Goal: Task Accomplishment & Management: Manage account settings

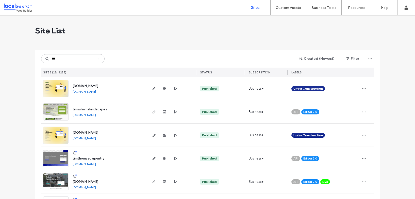
scroll to position [11, 0]
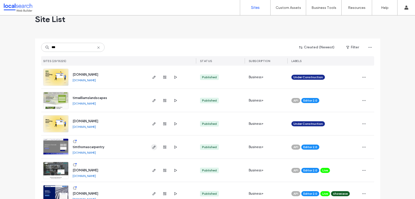
type input "***"
click at [153, 147] on use "button" at bounding box center [153, 147] width 3 height 3
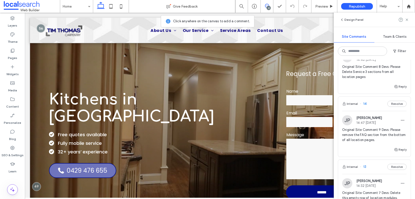
scroll to position [1438, 0]
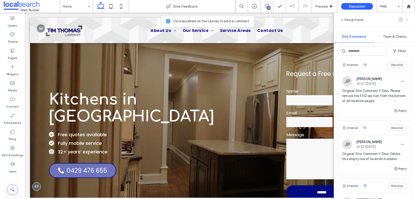
click at [406, 21] on icon at bounding box center [406, 20] width 4 height 4
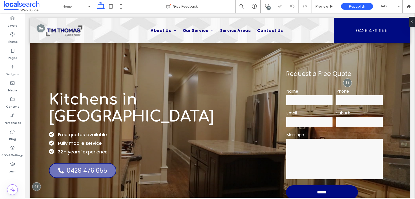
scroll to position [0, 0]
click at [263, 3] on div "23" at bounding box center [266, 6] width 13 height 13
click at [266, 5] on icon at bounding box center [267, 6] width 4 height 4
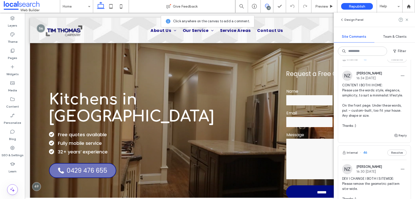
scroll to position [767, 0]
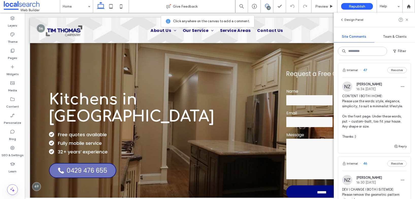
click at [364, 138] on span "CONTENT I BOTH I HOME: Please use the words: style, elegance, simplicity, to su…" at bounding box center [374, 117] width 64 height 46
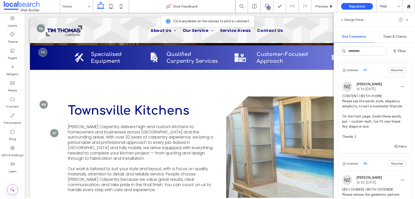
scroll to position [226, 0]
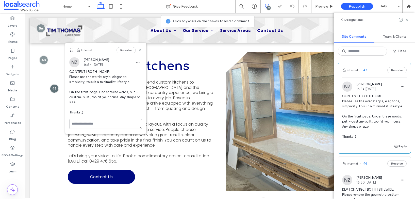
click at [141, 50] on icon at bounding box center [140, 50] width 4 height 4
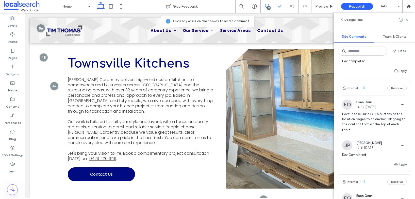
scroll to position [774, 0]
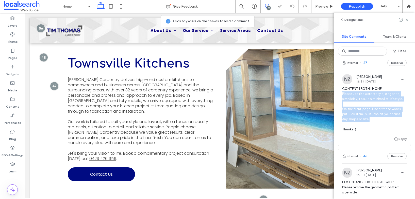
drag, startPoint x: 342, startPoint y: 114, endPoint x: 369, endPoint y: 139, distance: 37.5
click at [369, 132] on span "CONTENT I BOTH I HOME: Please use the words: style, elegance, simplicity, to su…" at bounding box center [374, 109] width 64 height 46
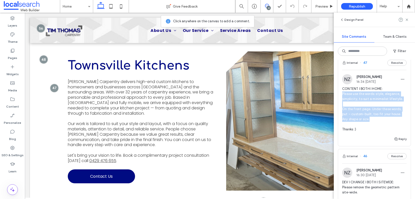
scroll to position [226, 0]
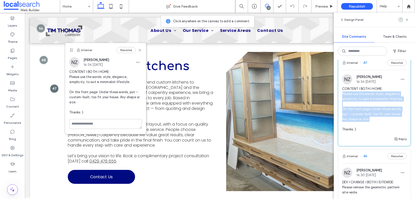
copy span "Please use the words: style, elegance, simplicity, to suit a minimalist lifesty…"
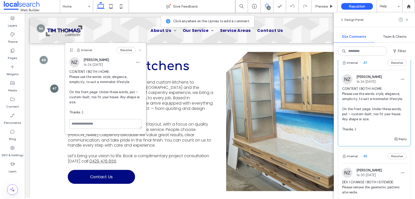
drag, startPoint x: 77, startPoint y: 62, endPoint x: 140, endPoint y: 50, distance: 64.4
click at [140, 50] on icon at bounding box center [140, 50] width 4 height 4
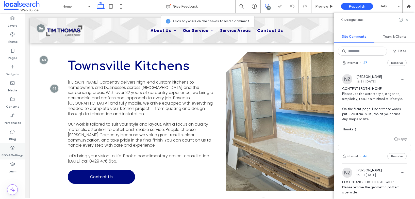
click at [15, 149] on div "SEO & Settings" at bounding box center [12, 151] width 25 height 16
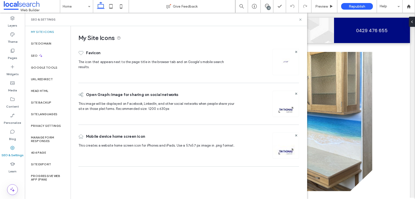
scroll to position [0, 0]
click at [47, 103] on label "Site Backup" at bounding box center [41, 103] width 20 height 4
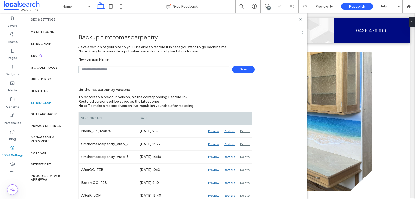
click at [115, 68] on input "text" at bounding box center [153, 70] width 151 height 8
type input "**********"
click at [239, 71] on span "Save" at bounding box center [243, 70] width 23 height 8
click at [301, 19] on icon at bounding box center [300, 20] width 4 height 4
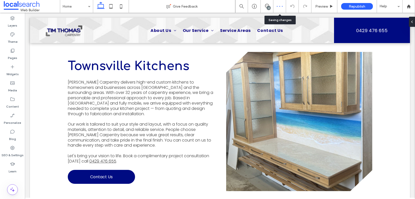
click at [274, 6] on div at bounding box center [279, 6] width 12 height 3
click at [270, 6] on span at bounding box center [266, 6] width 12 height 4
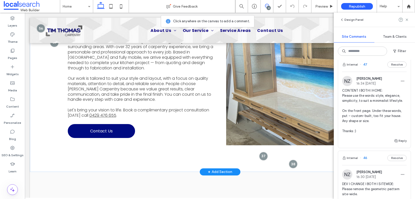
scroll to position [245, 0]
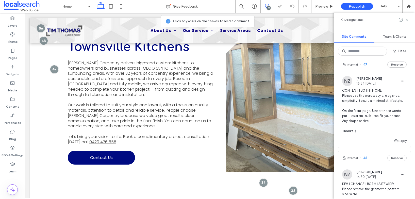
click at [407, 20] on use at bounding box center [406, 20] width 2 height 2
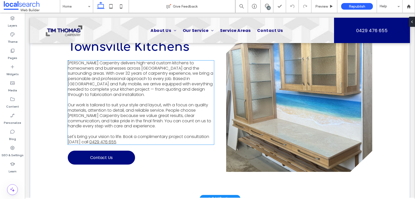
click at [138, 100] on p at bounding box center [141, 99] width 146 height 5
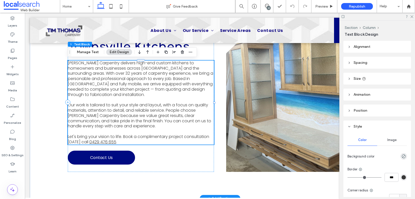
click at [138, 100] on p at bounding box center [141, 99] width 146 height 5
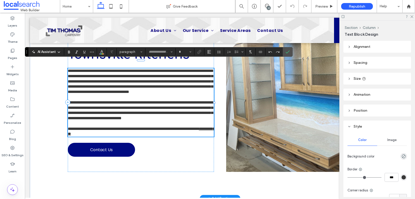
type input "*******"
type input "**"
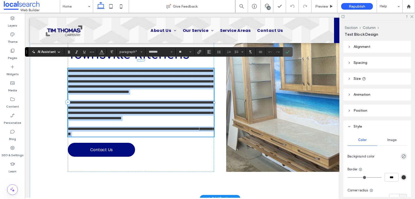
copy div "**********"
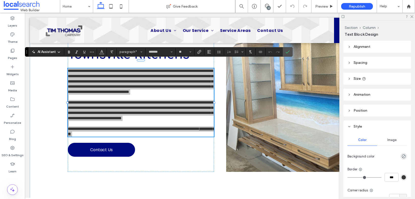
click at [411, 19] on div at bounding box center [377, 17] width 76 height 8
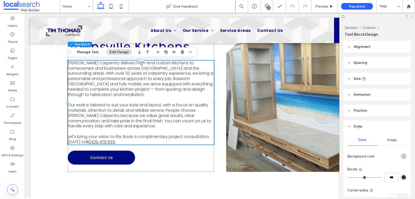
click at [412, 16] on icon at bounding box center [410, 16] width 3 height 3
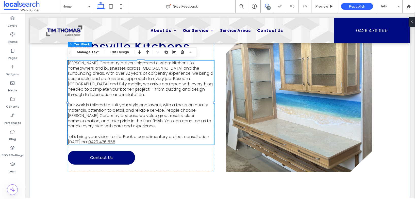
click at [268, 5] on use at bounding box center [267, 6] width 4 height 4
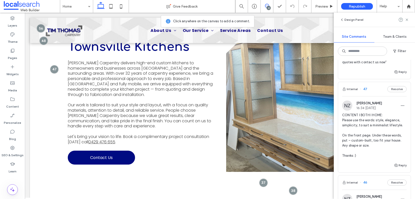
scroll to position [755, 0]
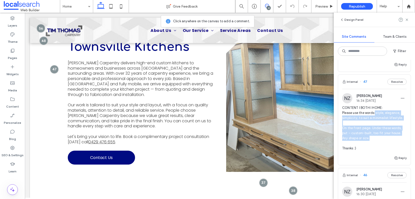
drag, startPoint x: 371, startPoint y: 159, endPoint x: 375, endPoint y: 134, distance: 25.1
click at [375, 134] on span "CONTENT I BOTH I HOME: Please use the words: style, elegance, simplicity, to su…" at bounding box center [374, 128] width 64 height 46
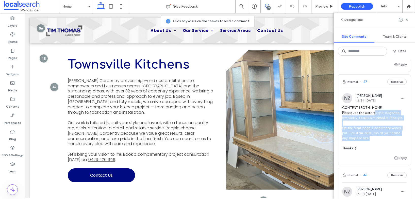
scroll to position [226, 0]
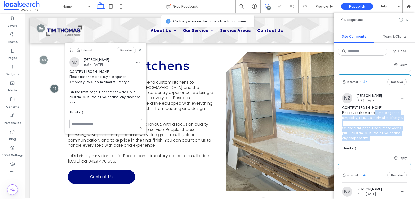
copy span "style, elegance, simplicity, to suit a minimalist lifestyle. On the front page.…"
click at [357, 151] on span "CONTENT I BOTH I HOME: Please use the words: style, elegance, simplicity, to su…" at bounding box center [374, 128] width 64 height 46
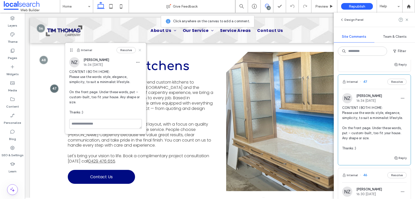
click at [139, 50] on use at bounding box center [140, 50] width 2 height 2
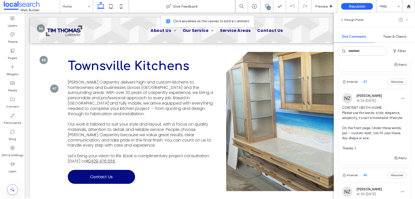
click at [407, 20] on use at bounding box center [406, 20] width 2 height 2
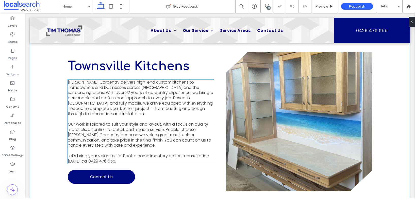
scroll to position [229, 0]
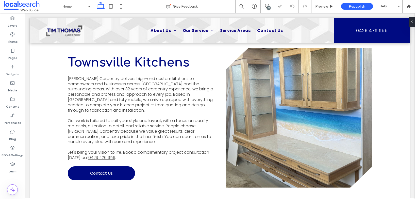
click at [266, 7] on div "23" at bounding box center [268, 8] width 4 height 4
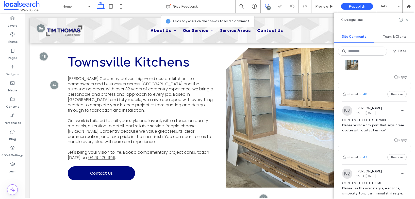
scroll to position [706, 0]
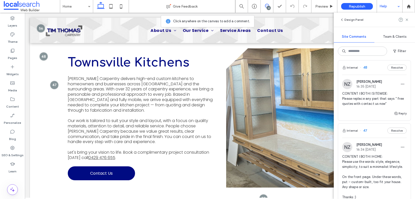
click at [406, 20] on icon at bounding box center [406, 20] width 4 height 4
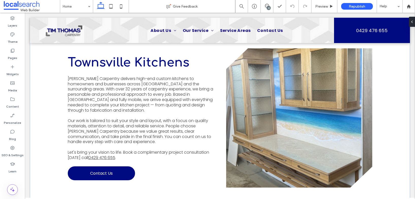
scroll to position [21, 0]
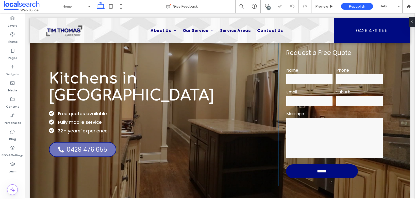
click at [337, 53] on span "Request a Free Quote" at bounding box center [318, 53] width 65 height 8
type input "*******"
type input "**"
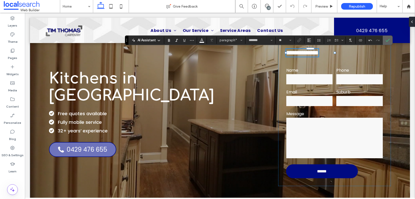
drag, startPoint x: 335, startPoint y: 31, endPoint x: 388, endPoint y: 40, distance: 53.4
click at [388, 40] on use "Confirm" at bounding box center [387, 40] width 4 height 3
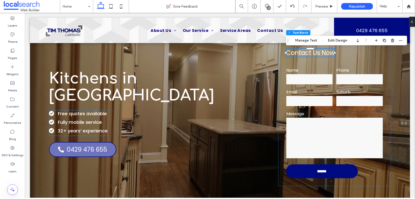
click at [99, 111] on span "Free quotes available" at bounding box center [82, 114] width 49 height 6
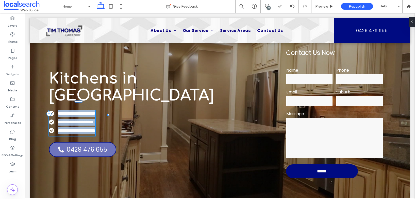
type input "*******"
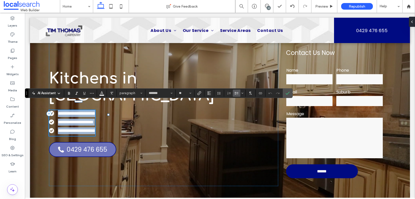
click at [95, 111] on span "**********" at bounding box center [76, 113] width 37 height 5
drag, startPoint x: 106, startPoint y: 106, endPoint x: 60, endPoint y: 105, distance: 46.4
click at [60, 111] on span "**********" at bounding box center [76, 113] width 37 height 5
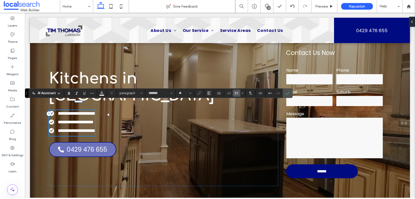
scroll to position [0, 0]
click at [61, 111] on span "**********" at bounding box center [83, 113] width 51 height 5
click at [107, 111] on span "**********" at bounding box center [83, 113] width 50 height 5
drag, startPoint x: 122, startPoint y: 106, endPoint x: 62, endPoint y: 106, distance: 60.1
click at [62, 111] on span "**********" at bounding box center [83, 113] width 50 height 5
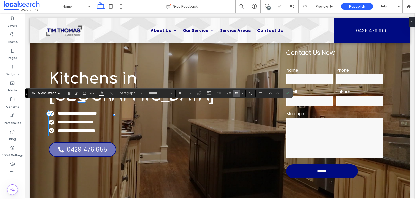
type input "**"
click at [62, 111] on span "**********" at bounding box center [77, 113] width 39 height 5
click at [288, 94] on icon "Confirm" at bounding box center [287, 93] width 4 height 4
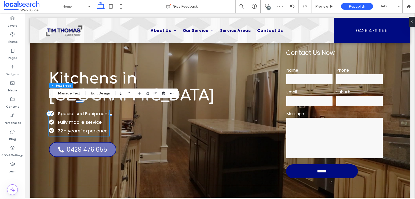
click at [218, 125] on div "Kitchens in Townsville Specialised Equipment Fully mobile service 32+ years’ ex…" at bounding box center [163, 113] width 229 height 145
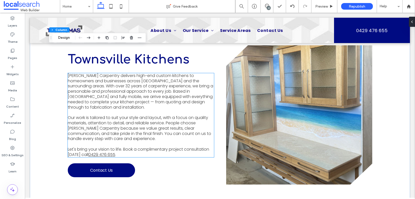
scroll to position [233, 0]
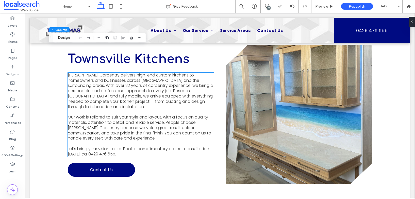
click at [167, 151] on span "Let's bring your vision to life. Book a complimentary project consultation toda…" at bounding box center [138, 151] width 141 height 11
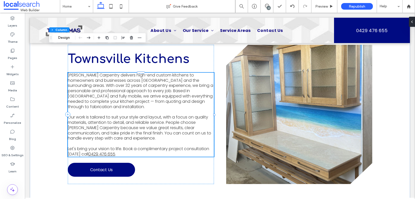
click at [167, 151] on span "Let's bring your vision to life. Book a complimentary project consultation toda…" at bounding box center [138, 151] width 141 height 11
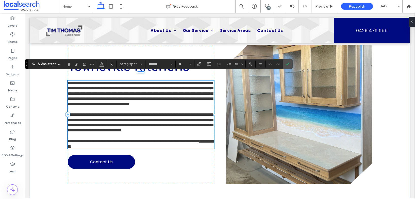
click at [169, 143] on span "**********" at bounding box center [133, 141] width 131 height 4
drag, startPoint x: 169, startPoint y: 150, endPoint x: 139, endPoint y: 150, distance: 30.7
click at [139, 143] on span "**********" at bounding box center [133, 141] width 131 height 4
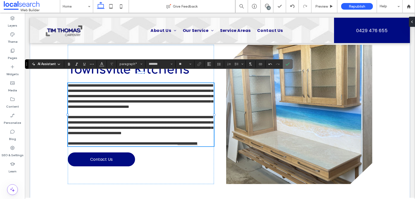
click at [289, 64] on icon "Confirm" at bounding box center [287, 64] width 4 height 4
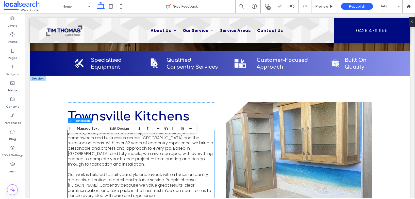
scroll to position [168, 0]
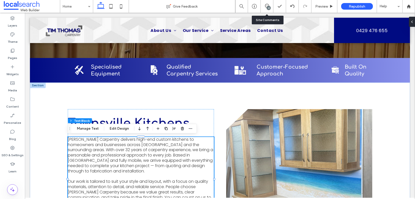
click at [270, 3] on div "23" at bounding box center [266, 6] width 13 height 13
click at [268, 4] on icon at bounding box center [267, 6] width 4 height 4
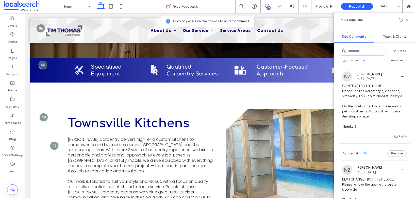
scroll to position [777, 0]
click at [406, 20] on use at bounding box center [406, 20] width 2 height 2
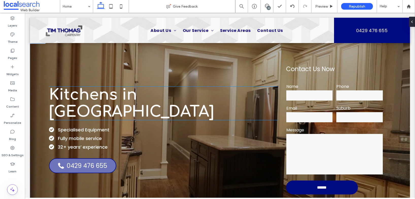
scroll to position [0, 0]
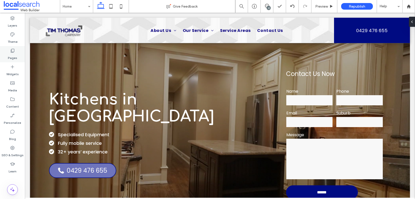
click at [15, 56] on label "Pages" at bounding box center [12, 56] width 9 height 7
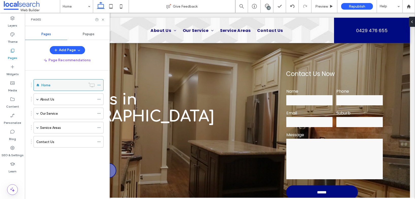
click at [99, 85] on icon at bounding box center [99, 85] width 4 height 4
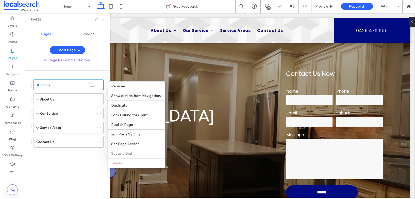
click at [126, 134] on span "Edit Page SEO" at bounding box center [123, 134] width 24 height 4
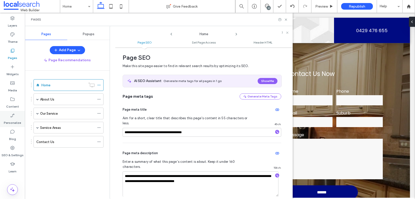
scroll to position [9, 0]
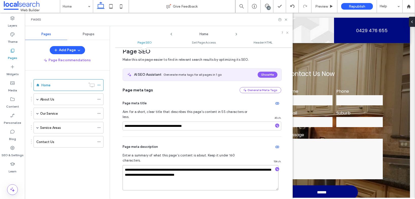
drag, startPoint x: 214, startPoint y: 165, endPoint x: 191, endPoint y: 165, distance: 23.6
click at [191, 165] on textarea "**********" at bounding box center [200, 177] width 156 height 25
type textarea "**********"
click at [237, 33] on icon at bounding box center [236, 34] width 4 height 4
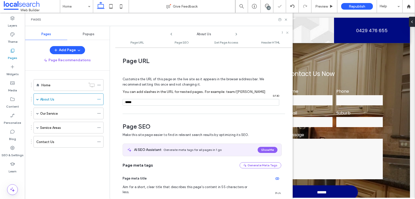
scroll to position [69, 0]
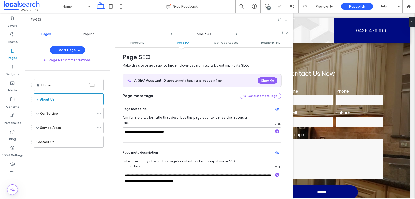
click at [236, 34] on use at bounding box center [236, 34] width 1 height 2
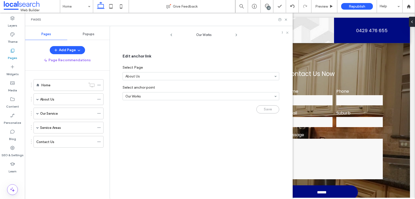
click at [236, 34] on use at bounding box center [236, 35] width 1 height 2
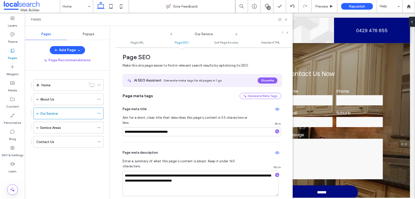
click at [236, 34] on use at bounding box center [236, 34] width 1 height 2
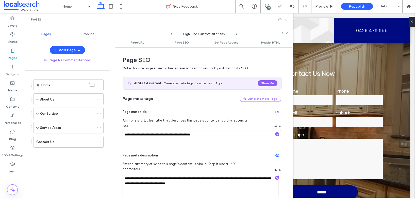
scroll to position [67, 0]
drag, startPoint x: 210, startPoint y: 175, endPoint x: 177, endPoint y: 173, distance: 32.5
click at [177, 174] on textarea "**********" at bounding box center [200, 186] width 156 height 25
type textarea "**********"
click at [236, 33] on icon at bounding box center [236, 34] width 4 height 4
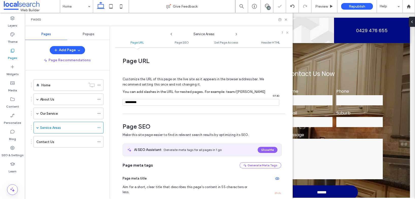
scroll to position [69, 0]
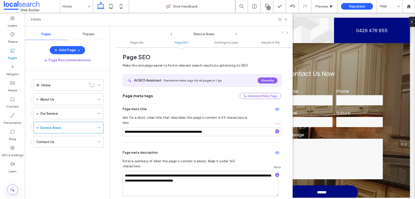
click at [236, 34] on use at bounding box center [236, 34] width 1 height 2
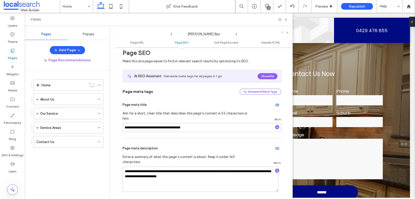
scroll to position [79, 0]
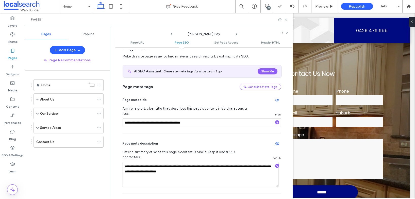
drag, startPoint x: 179, startPoint y: 161, endPoint x: 172, endPoint y: 161, distance: 6.8
click at [172, 162] on textarea "**********" at bounding box center [200, 174] width 156 height 25
type textarea "**********"
click at [199, 163] on textarea "**********" at bounding box center [200, 174] width 156 height 25
drag, startPoint x: 195, startPoint y: 162, endPoint x: 158, endPoint y: 163, distance: 37.3
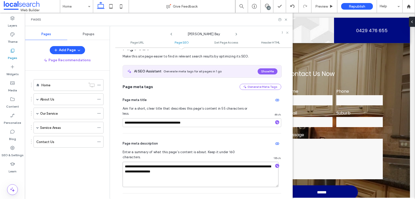
click at [158, 163] on textarea "**********" at bounding box center [200, 174] width 156 height 25
click at [237, 33] on icon at bounding box center [236, 34] width 4 height 4
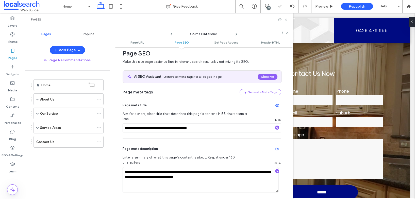
scroll to position [74, 0]
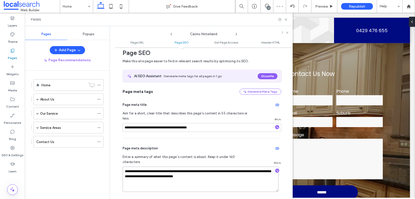
drag, startPoint x: 221, startPoint y: 167, endPoint x: 195, endPoint y: 167, distance: 25.6
click at [195, 167] on textarea "**********" at bounding box center [200, 179] width 156 height 25
type textarea "**********"
click at [235, 34] on icon at bounding box center [236, 34] width 4 height 4
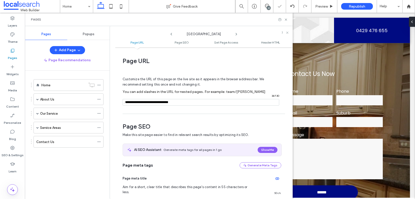
scroll to position [69, 0]
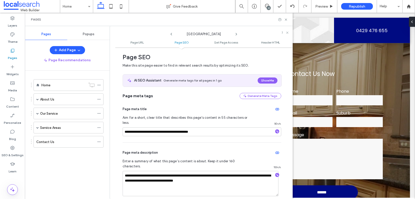
click at [236, 35] on icon at bounding box center [236, 34] width 4 height 4
click at [37, 127] on span at bounding box center [37, 128] width 3 height 3
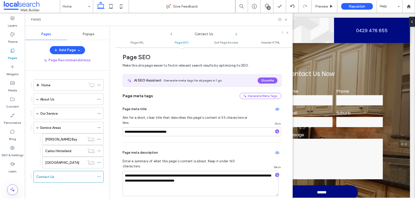
scroll to position [76, 0]
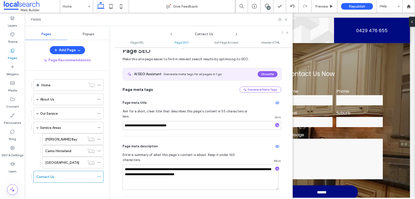
click at [236, 34] on use at bounding box center [236, 34] width 1 height 2
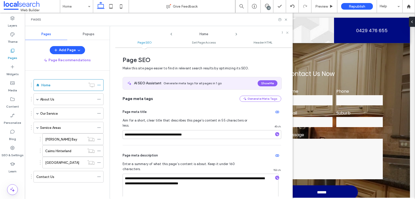
scroll to position [3, 0]
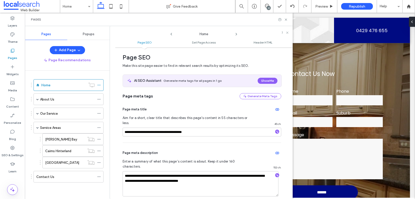
click at [172, 34] on icon at bounding box center [171, 34] width 4 height 4
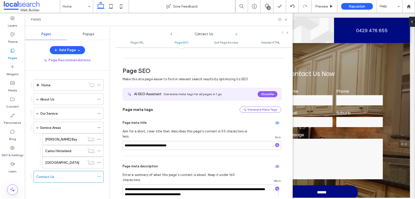
scroll to position [69, 0]
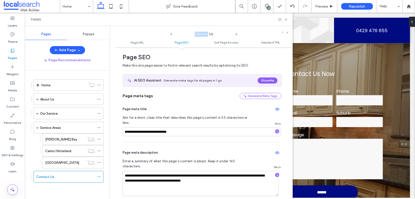
click at [172, 34] on icon at bounding box center [171, 34] width 4 height 4
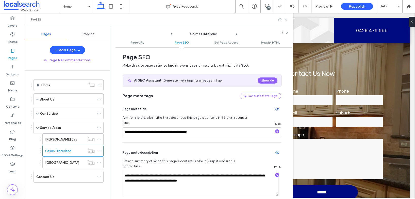
click at [172, 34] on icon at bounding box center [171, 34] width 4 height 4
click at [286, 18] on icon at bounding box center [286, 20] width 4 height 4
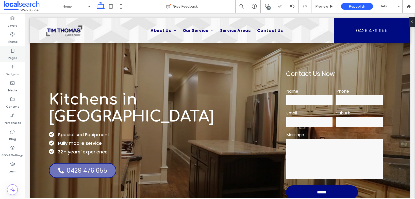
click at [19, 51] on div "Pages" at bounding box center [12, 54] width 25 height 16
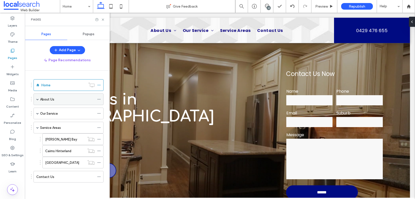
click at [55, 100] on div "About Us" at bounding box center [67, 99] width 55 height 5
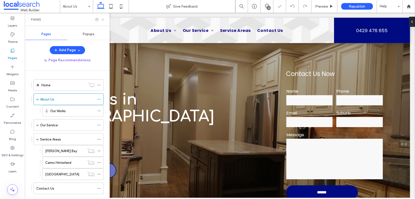
click at [104, 21] on use at bounding box center [103, 20] width 2 height 2
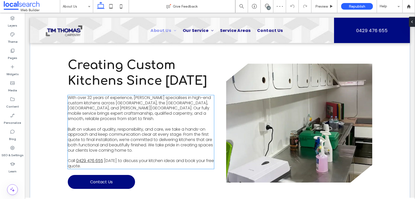
scroll to position [152, 0]
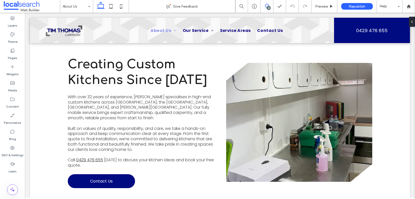
click at [266, 6] on icon at bounding box center [267, 6] width 4 height 4
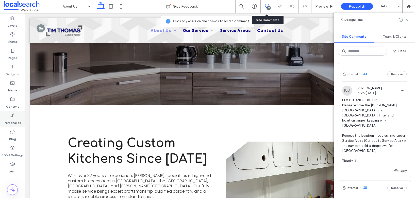
scroll to position [0, 0]
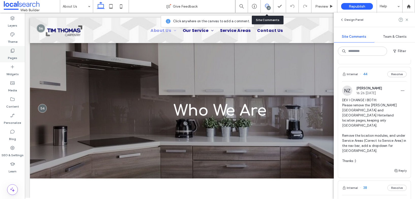
click at [13, 51] on icon at bounding box center [12, 50] width 5 height 5
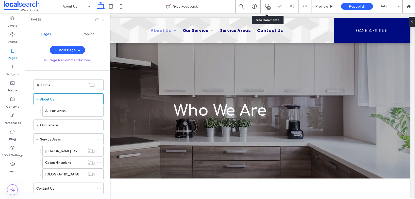
drag, startPoint x: 50, startPoint y: 84, endPoint x: 61, endPoint y: 79, distance: 12.6
click at [49, 84] on label "Home" at bounding box center [45, 85] width 9 height 9
click at [103, 20] on icon at bounding box center [103, 20] width 4 height 4
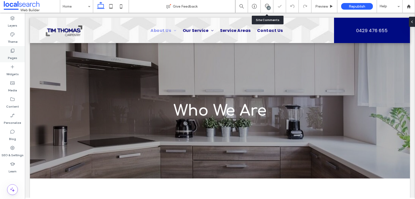
click at [15, 51] on div "Pages" at bounding box center [12, 54] width 25 height 16
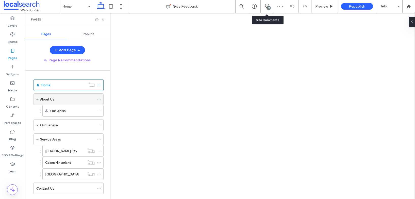
click at [55, 101] on div "About Us" at bounding box center [67, 99] width 55 height 5
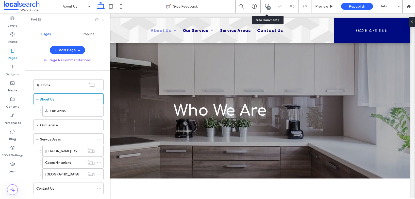
click at [103, 19] on icon at bounding box center [103, 20] width 4 height 4
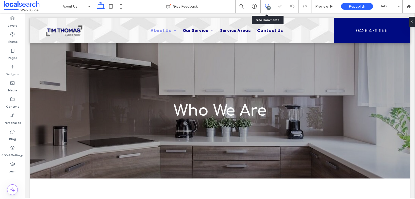
click at [266, 5] on icon at bounding box center [267, 6] width 4 height 4
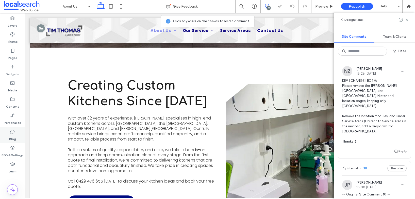
scroll to position [144, 0]
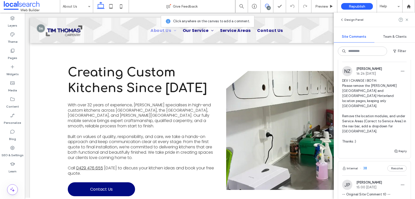
drag, startPoint x: 408, startPoint y: 20, endPoint x: 338, endPoint y: 46, distance: 74.5
click at [408, 20] on icon at bounding box center [406, 20] width 4 height 4
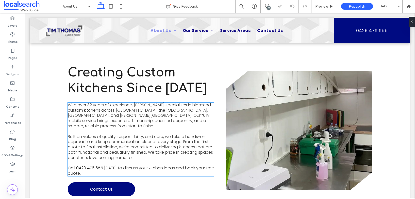
scroll to position [163, 0]
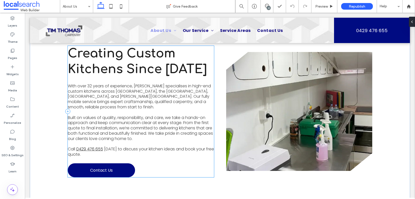
click at [107, 158] on div "Creating Custom Kitchens Since 1993 With over 32 years of experience, Tim Thoma…" at bounding box center [141, 112] width 146 height 132
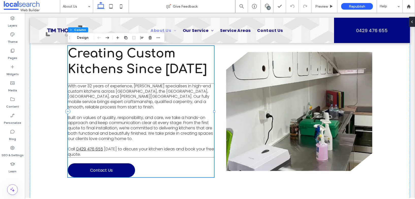
click at [110, 153] on p "Call 0429 476 655 today to discuss your kitchen ideas and book your free quote." at bounding box center [141, 152] width 146 height 11
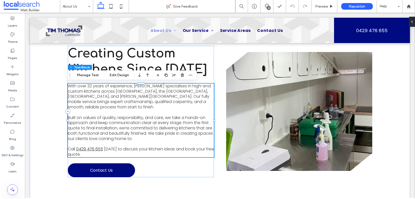
click at [110, 153] on p "Call 0429 476 655 today to discuss your kitchen ideas and book your free quote." at bounding box center [141, 152] width 146 height 11
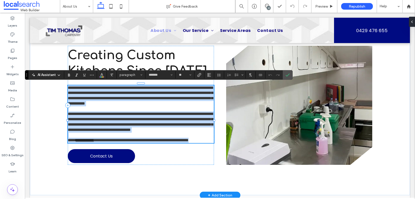
click at [110, 143] on p "**********" at bounding box center [141, 140] width 146 height 5
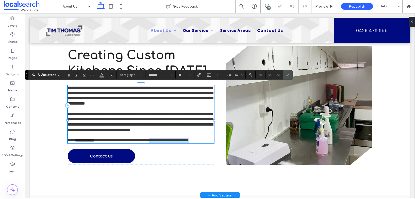
drag, startPoint x: 151, startPoint y: 153, endPoint x: 174, endPoint y: 151, distance: 23.0
click at [174, 143] on p "**********" at bounding box center [141, 140] width 146 height 5
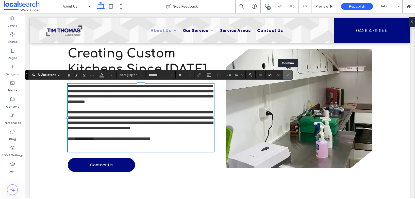
click at [289, 74] on use "Confirm" at bounding box center [287, 75] width 4 height 3
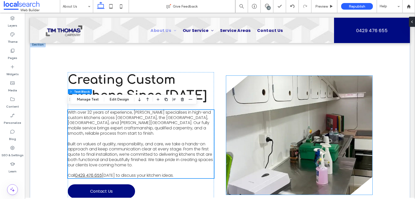
scroll to position [137, 0]
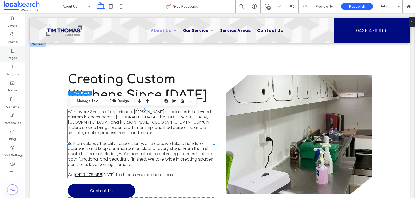
click at [13, 55] on label "Pages" at bounding box center [12, 56] width 9 height 7
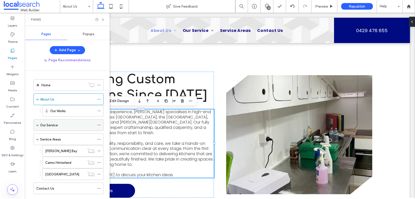
click at [51, 124] on label "Our Service" at bounding box center [49, 125] width 18 height 9
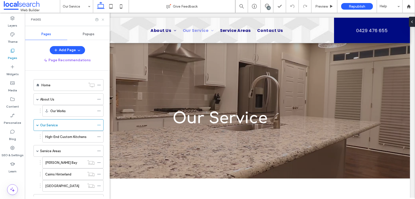
click at [102, 19] on icon at bounding box center [103, 20] width 4 height 4
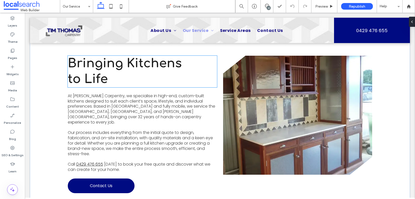
scroll to position [154, 0]
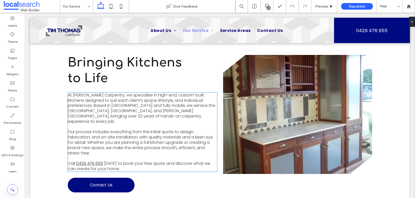
click at [132, 161] on span "today to book your free quote and discover what we can create for your home." at bounding box center [139, 166] width 142 height 11
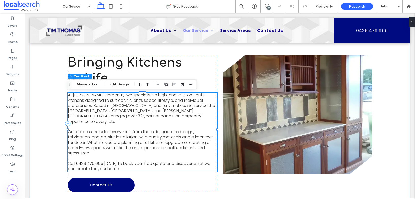
click at [141, 162] on p "Call 0429 476 655 today to book your free quote and discover what we can create…" at bounding box center [142, 166] width 149 height 11
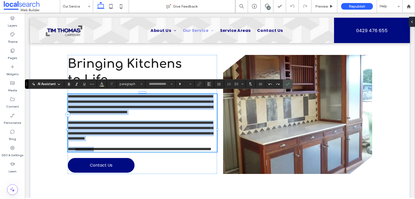
type input "*******"
type input "**"
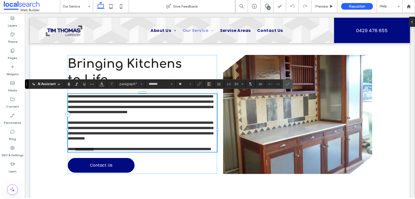
click at [165, 151] on span "**********" at bounding box center [152, 149] width 117 height 4
drag, startPoint x: 164, startPoint y: 158, endPoint x: 118, endPoint y: 158, distance: 46.4
click at [118, 151] on span "**********" at bounding box center [152, 149] width 117 height 4
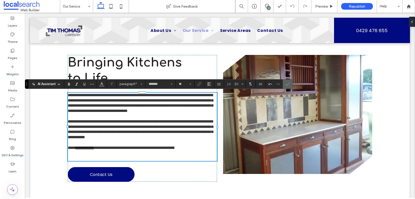
click at [286, 84] on icon "Confirm" at bounding box center [287, 84] width 4 height 4
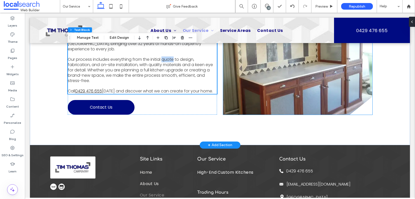
scroll to position [316, 0]
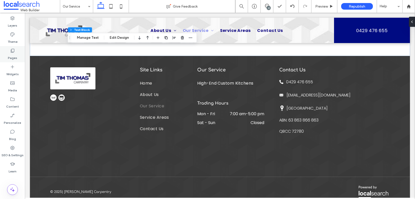
click at [9, 55] on label "Pages" at bounding box center [12, 56] width 9 height 7
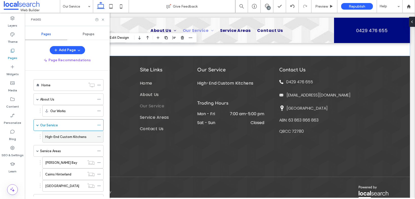
click at [58, 140] on div "High-End Custom Kitchens" at bounding box center [69, 136] width 49 height 11
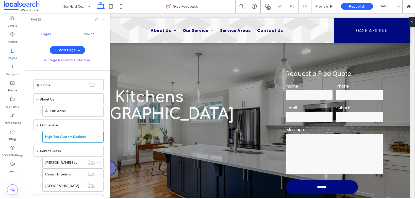
click at [102, 20] on icon at bounding box center [103, 20] width 4 height 4
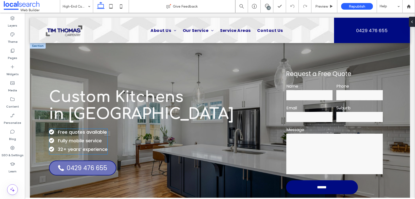
click at [94, 134] on span "Free quotes available" at bounding box center [82, 132] width 49 height 6
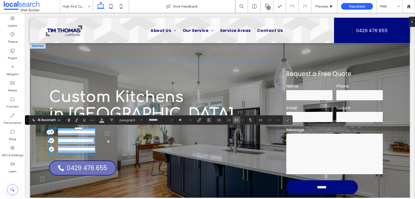
click at [95, 133] on span "**********" at bounding box center [76, 132] width 37 height 5
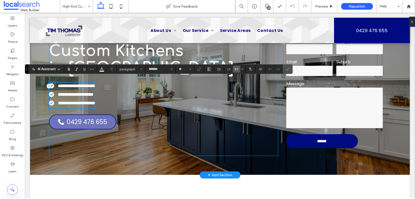
scroll to position [24, 0]
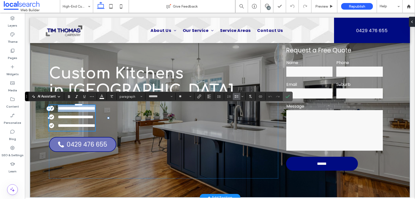
drag, startPoint x: 107, startPoint y: 109, endPoint x: 58, endPoint y: 109, distance: 49.2
click at [58, 109] on li "**********" at bounding box center [72, 108] width 46 height 7
click at [286, 96] on icon "Confirm" at bounding box center [287, 97] width 4 height 4
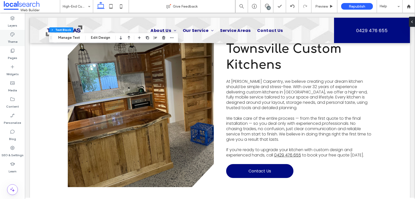
scroll to position [222, 0]
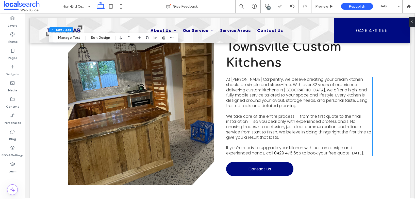
click at [343, 153] on span "to book your free quote today." at bounding box center [333, 153] width 62 height 6
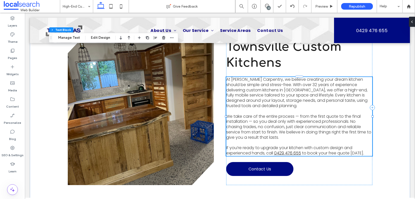
click at [343, 153] on div "At Tim Thomas Carpentry, we believe creating your dream kitchen should be simpl…" at bounding box center [299, 116] width 146 height 79
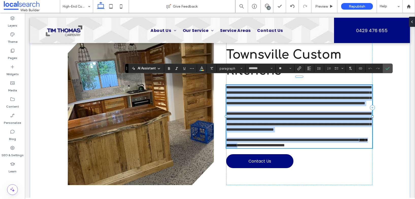
click at [284, 147] on span "**********" at bounding box center [260, 145] width 47 height 4
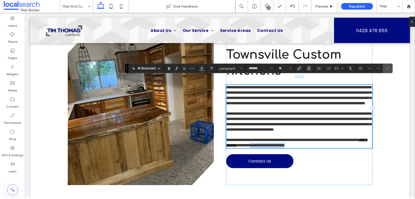
drag, startPoint x: 367, startPoint y: 153, endPoint x: 317, endPoint y: 152, distance: 50.0
click at [317, 148] on p "**********" at bounding box center [299, 143] width 146 height 11
click at [387, 68] on icon "Confirm" at bounding box center [387, 68] width 4 height 4
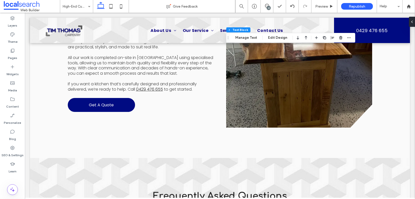
scroll to position [0, 0]
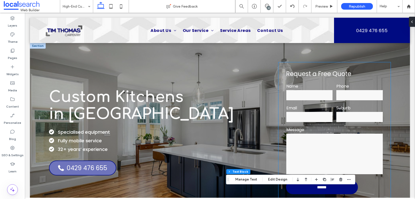
click at [323, 75] on span "Request a Free Quote" at bounding box center [318, 74] width 65 height 8
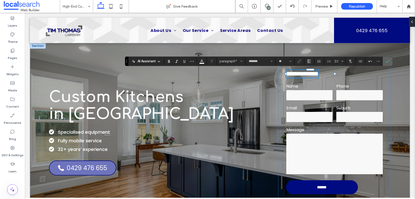
click at [384, 62] on label "Confirm" at bounding box center [387, 61] width 8 height 9
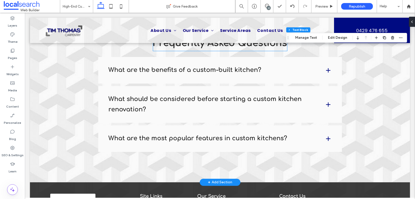
scroll to position [650, 0]
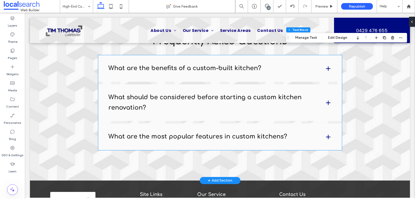
click at [209, 69] on h4 "What are the benefits of a custom-built kitchen?" at bounding box center [212, 68] width 208 height 10
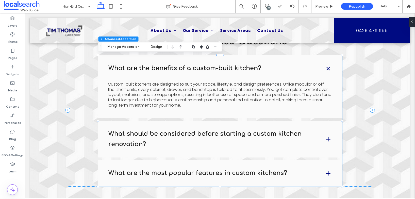
click at [186, 135] on h4 "What should be considered before starting a custom kitchen renovation?" at bounding box center [212, 139] width 208 height 21
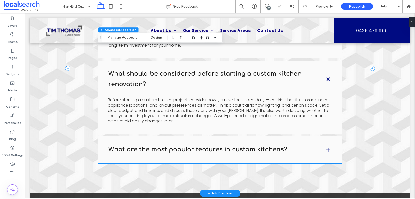
scroll to position [714, 0]
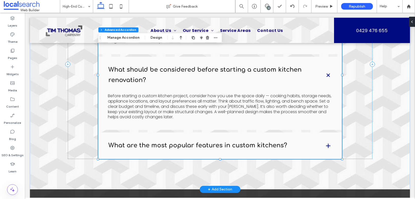
click at [180, 146] on h4 "What are the most popular features in custom kitchens?" at bounding box center [212, 146] width 208 height 10
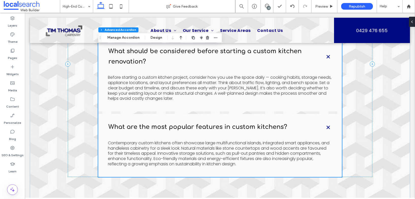
scroll to position [739, 0]
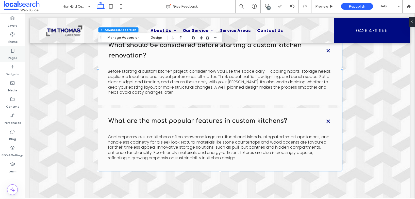
click at [12, 53] on label "Pages" at bounding box center [12, 56] width 9 height 7
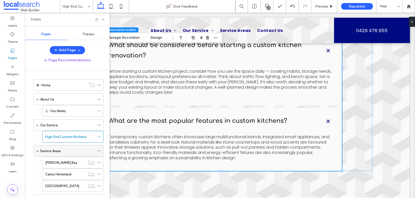
click at [58, 152] on label "Service Areas" at bounding box center [50, 151] width 21 height 9
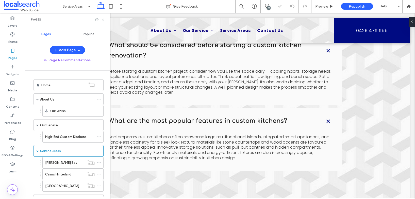
click at [103, 20] on icon at bounding box center [103, 20] width 4 height 4
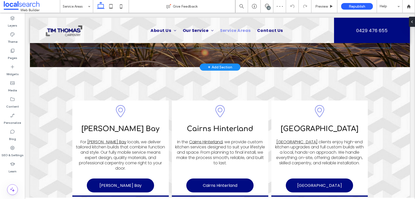
scroll to position [126, 0]
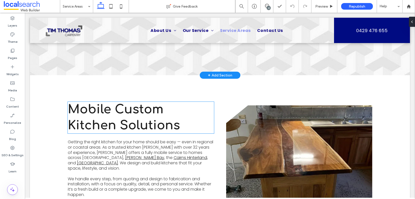
scroll to position [304, 0]
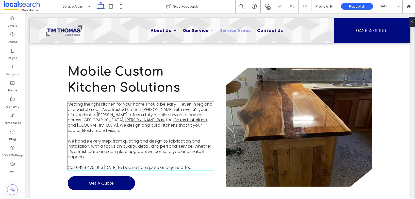
click at [157, 165] on span "[DATE] to book a free quote and get started." at bounding box center [148, 168] width 88 height 6
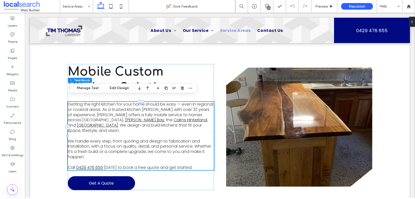
click at [167, 165] on span "[DATE] to book a free quote and get started." at bounding box center [148, 168] width 88 height 6
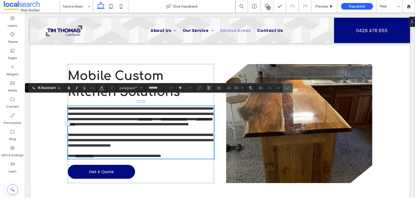
click at [161, 158] on span "**********" at bounding box center [127, 156] width 67 height 4
drag, startPoint x: 168, startPoint y: 162, endPoint x: 123, endPoint y: 162, distance: 44.9
click at [123, 158] on span "**********" at bounding box center [127, 156] width 67 height 4
click at [287, 87] on icon "Confirm" at bounding box center [287, 88] width 4 height 4
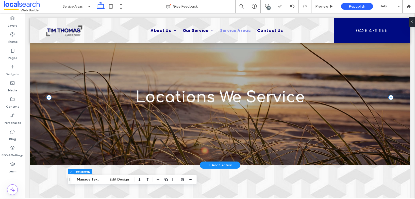
scroll to position [0, 0]
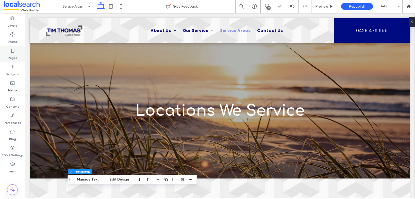
click at [12, 53] on label "Pages" at bounding box center [12, 56] width 9 height 7
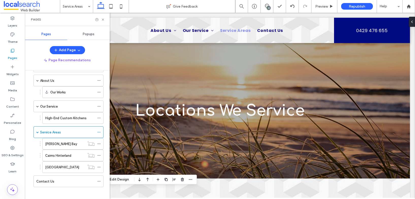
scroll to position [22, 0]
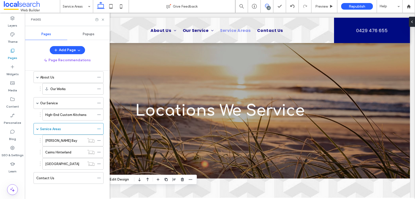
click at [266, 6] on icon at bounding box center [267, 6] width 4 height 4
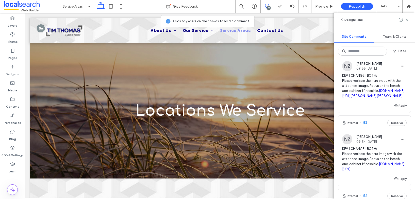
scroll to position [224, 0]
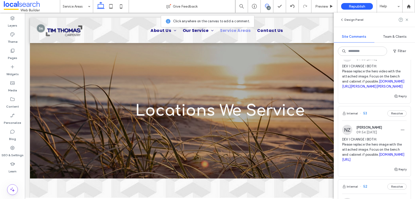
click at [406, 19] on icon at bounding box center [406, 20] width 4 height 4
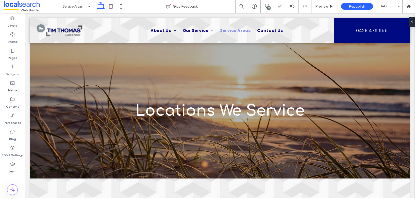
scroll to position [0, 0]
click at [15, 48] on icon at bounding box center [12, 50] width 5 height 5
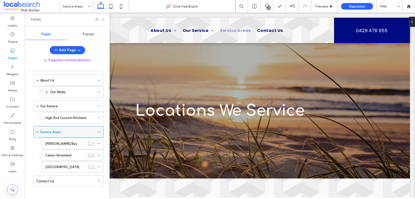
scroll to position [22, 0]
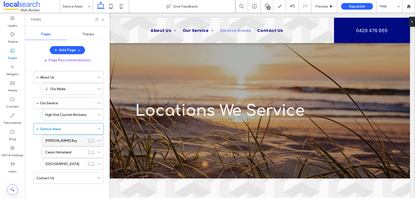
click at [55, 142] on label "Byron Bay" at bounding box center [61, 140] width 32 height 9
click at [102, 19] on use at bounding box center [103, 20] width 2 height 2
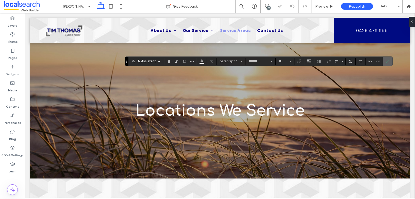
click at [387, 61] on icon "Confirm" at bounding box center [387, 61] width 4 height 4
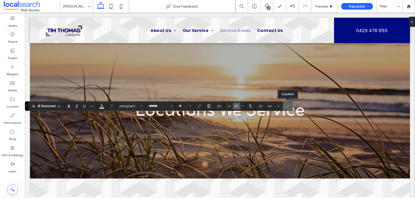
click at [285, 106] on icon "Confirm" at bounding box center [287, 106] width 4 height 4
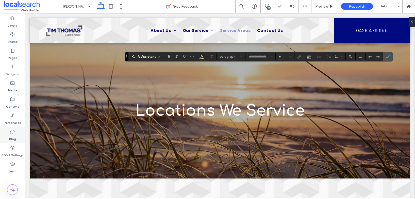
type input "*******"
type input "**"
click at [387, 56] on icon "Confirm" at bounding box center [387, 57] width 4 height 4
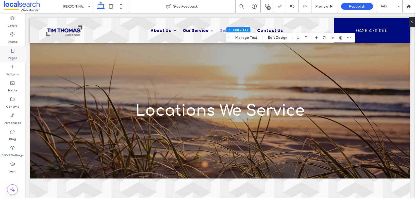
click at [10, 51] on icon at bounding box center [12, 50] width 5 height 5
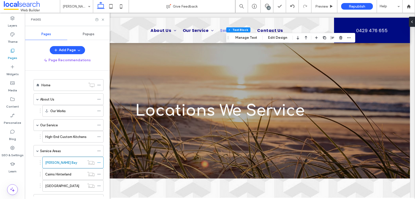
click at [55, 176] on label "Cairns Hinterland" at bounding box center [58, 174] width 26 height 9
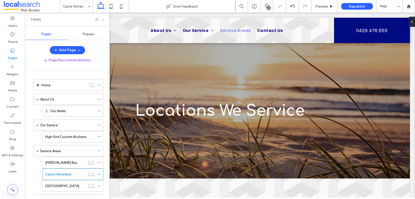
click at [103, 21] on icon at bounding box center [103, 20] width 4 height 4
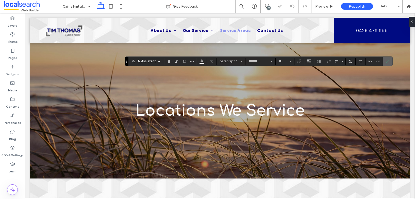
click at [389, 62] on label "Confirm" at bounding box center [387, 61] width 8 height 9
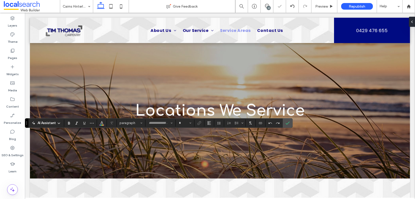
type input "*******"
type input "**"
click at [286, 124] on use "Confirm" at bounding box center [287, 123] width 4 height 3
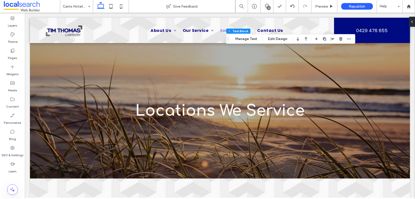
type input "*******"
type input "**"
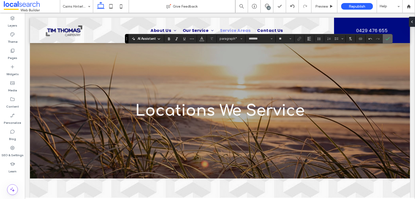
click at [387, 39] on use "Confirm" at bounding box center [387, 38] width 4 height 3
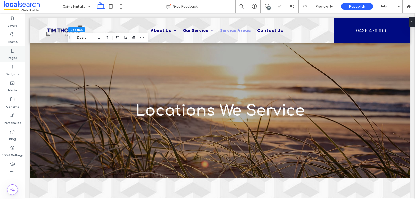
click at [18, 56] on div "Pages" at bounding box center [12, 54] width 25 height 16
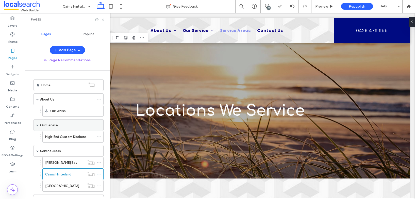
scroll to position [22, 0]
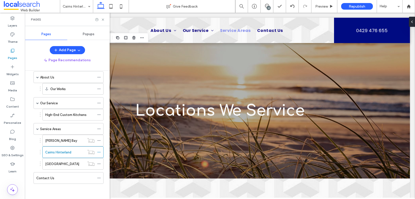
drag, startPoint x: 56, startPoint y: 165, endPoint x: 51, endPoint y: 164, distance: 4.6
click at [56, 165] on label "Magnetic Island" at bounding box center [62, 164] width 34 height 9
click at [103, 19] on icon at bounding box center [103, 20] width 4 height 4
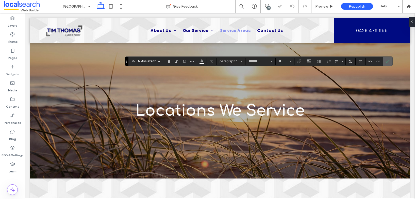
click at [389, 60] on icon "Confirm" at bounding box center [387, 61] width 4 height 4
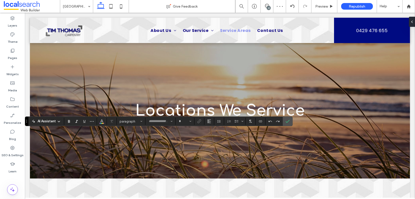
type input "*******"
type input "**"
click at [286, 121] on icon "Confirm" at bounding box center [287, 121] width 4 height 4
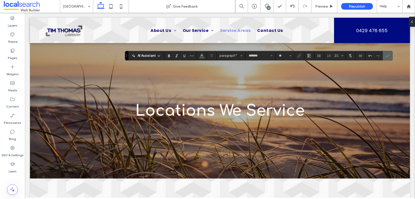
click at [389, 55] on label "Confirm" at bounding box center [387, 55] width 8 height 9
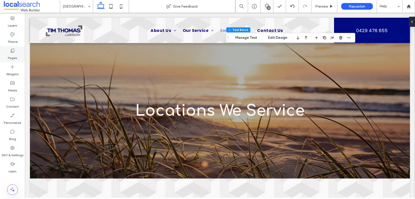
click at [11, 52] on icon at bounding box center [12, 50] width 5 height 5
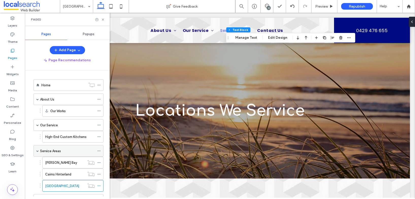
scroll to position [22, 0]
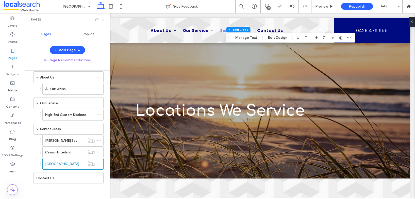
click at [103, 20] on use at bounding box center [103, 20] width 2 height 2
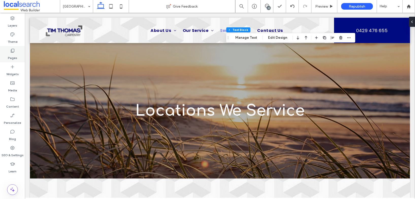
click at [11, 54] on label "Pages" at bounding box center [12, 56] width 9 height 7
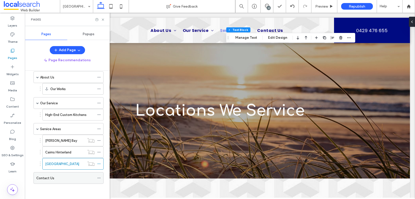
click at [46, 178] on label "Contact Us" at bounding box center [45, 178] width 18 height 9
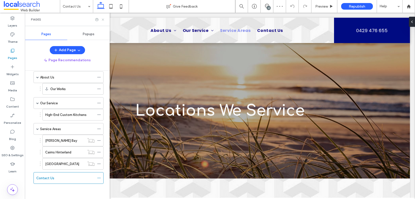
click at [103, 20] on icon at bounding box center [103, 20] width 4 height 4
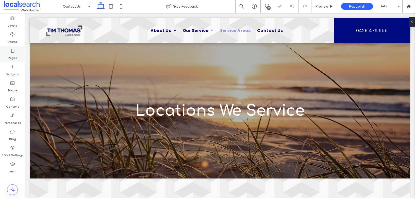
click at [13, 50] on icon at bounding box center [12, 50] width 5 height 5
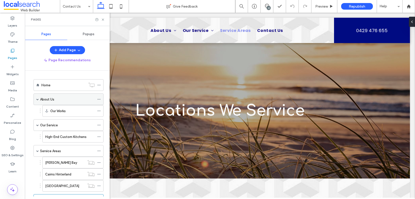
scroll to position [22, 0]
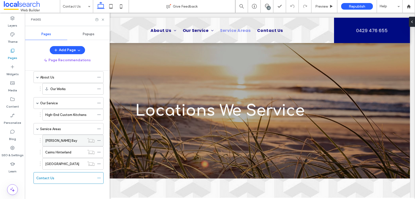
click at [99, 140] on icon at bounding box center [99, 141] width 4 height 4
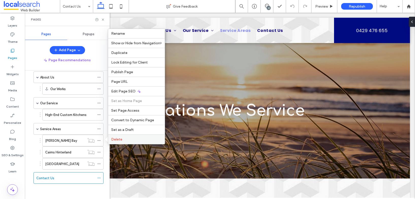
click at [116, 140] on span "Delete" at bounding box center [116, 139] width 11 height 4
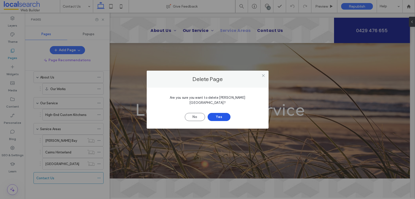
click at [223, 115] on button "Yes" at bounding box center [218, 117] width 23 height 8
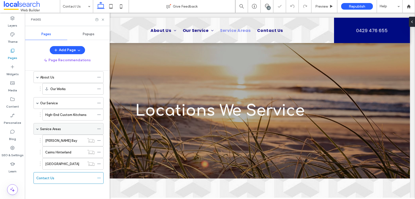
scroll to position [10, 0]
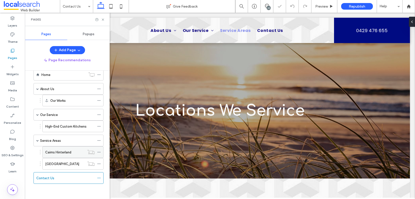
click at [99, 152] on icon at bounding box center [99, 153] width 4 height 4
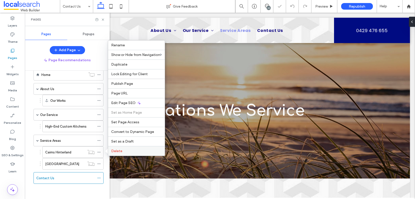
click at [124, 147] on div "Delete" at bounding box center [136, 151] width 57 height 10
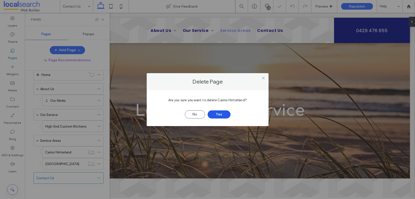
click at [219, 115] on button "Yes" at bounding box center [218, 115] width 23 height 8
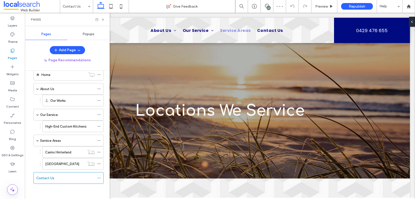
scroll to position [0, 0]
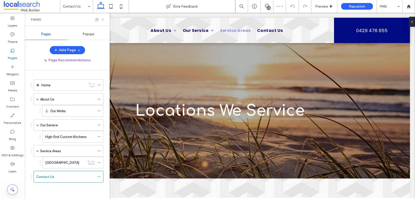
click at [103, 21] on icon at bounding box center [103, 20] width 4 height 4
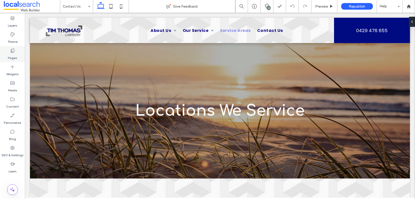
click at [11, 54] on label "Pages" at bounding box center [12, 56] width 9 height 7
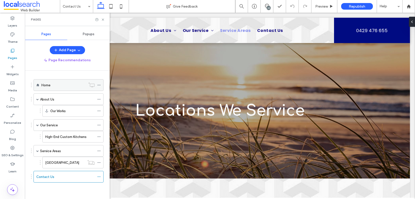
click at [48, 87] on label "Home" at bounding box center [45, 85] width 9 height 9
click at [102, 19] on icon at bounding box center [103, 20] width 4 height 4
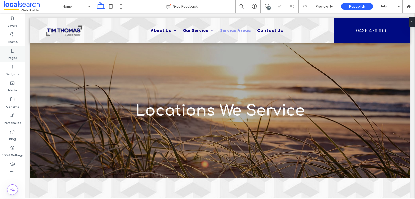
click at [14, 53] on label "Pages" at bounding box center [12, 56] width 9 height 7
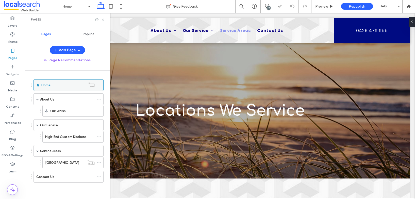
click at [100, 85] on icon at bounding box center [99, 85] width 4 height 4
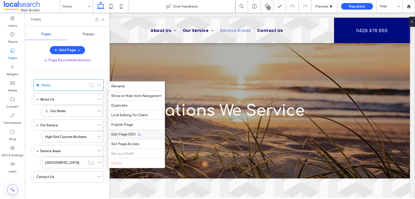
click at [119, 136] on span "Edit Page SEO" at bounding box center [123, 134] width 24 height 4
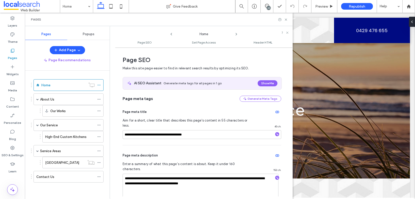
scroll to position [3, 0]
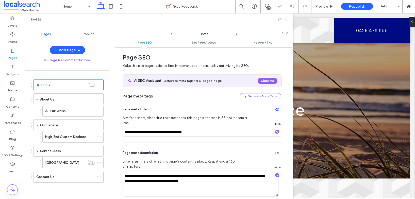
click at [236, 33] on use at bounding box center [236, 34] width 1 height 2
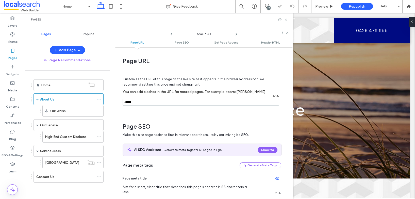
scroll to position [69, 0]
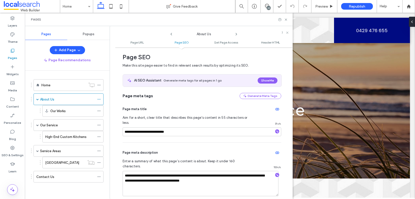
click at [236, 33] on use at bounding box center [236, 34] width 1 height 2
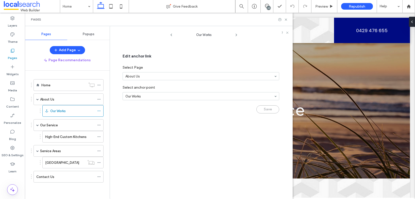
click at [236, 33] on icon at bounding box center [236, 35] width 4 height 4
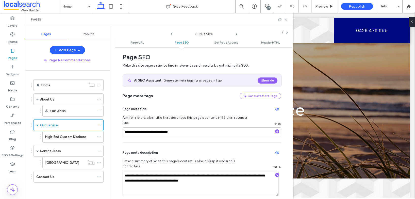
drag, startPoint x: 259, startPoint y: 167, endPoint x: 241, endPoint y: 167, distance: 18.8
click at [241, 171] on textarea "**********" at bounding box center [200, 183] width 156 height 25
drag, startPoint x: 175, startPoint y: 171, endPoint x: 135, endPoint y: 170, distance: 40.1
click at [135, 171] on textarea "**********" at bounding box center [200, 183] width 156 height 25
click at [181, 172] on textarea "**********" at bounding box center [200, 183] width 156 height 25
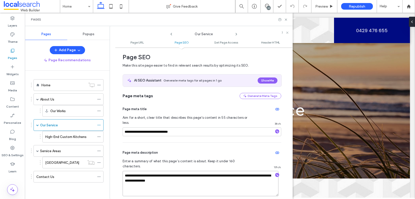
type textarea "**********"
click at [236, 33] on use at bounding box center [236, 34] width 1 height 2
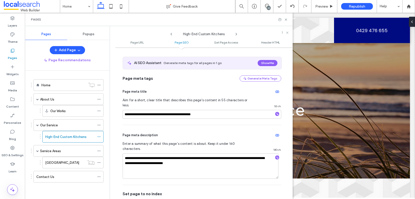
scroll to position [87, 0]
click at [236, 34] on icon at bounding box center [236, 34] width 4 height 4
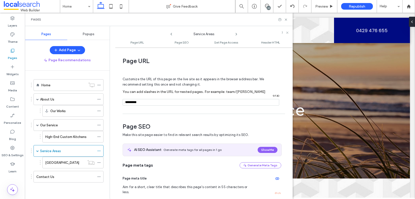
scroll to position [69, 0]
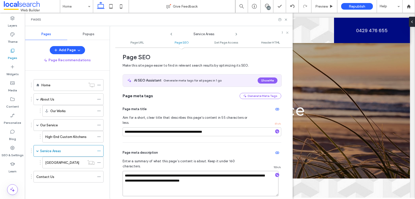
drag, startPoint x: 199, startPoint y: 172, endPoint x: 177, endPoint y: 172, distance: 22.3
click at [177, 172] on textarea "**********" at bounding box center [200, 183] width 156 height 25
drag, startPoint x: 140, startPoint y: 171, endPoint x: 257, endPoint y: 166, distance: 117.0
click at [257, 171] on textarea "**********" at bounding box center [200, 183] width 156 height 25
click at [218, 172] on textarea "**********" at bounding box center [200, 183] width 156 height 25
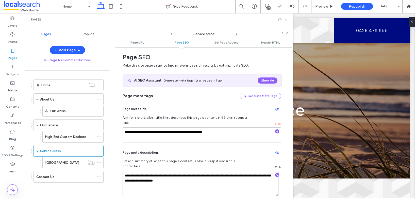
type textarea "**********"
click at [236, 33] on icon at bounding box center [236, 34] width 4 height 4
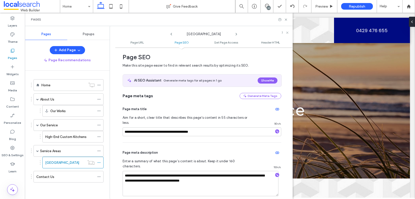
click at [235, 34] on icon at bounding box center [236, 34] width 4 height 4
click at [236, 35] on use at bounding box center [236, 34] width 1 height 2
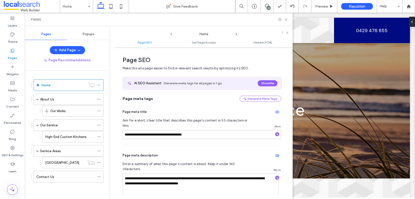
scroll to position [3, 0]
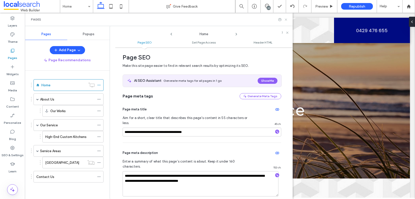
click at [286, 19] on icon at bounding box center [286, 20] width 4 height 4
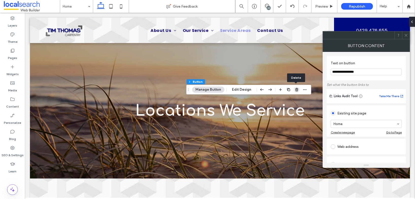
click at [296, 90] on use "button" at bounding box center [296, 89] width 3 height 3
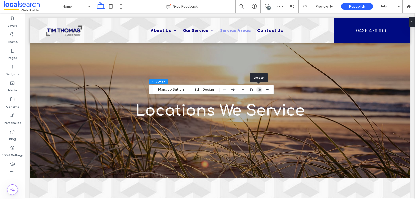
click at [258, 89] on use "button" at bounding box center [259, 89] width 3 height 3
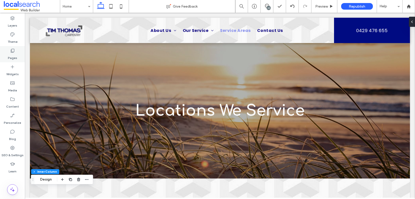
click at [17, 50] on div "Pages" at bounding box center [12, 54] width 25 height 16
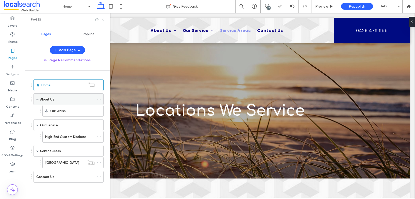
click at [57, 99] on div "About Us" at bounding box center [67, 99] width 55 height 5
click at [102, 19] on use at bounding box center [103, 20] width 2 height 2
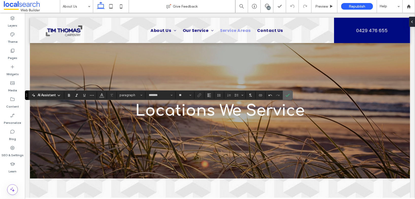
click at [287, 96] on icon "Confirm" at bounding box center [287, 95] width 4 height 4
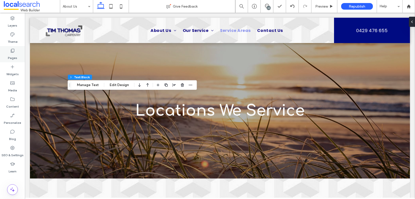
click at [15, 51] on icon at bounding box center [12, 50] width 5 height 5
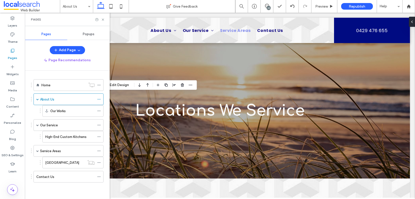
drag, startPoint x: 52, startPoint y: 126, endPoint x: 40, endPoint y: 116, distance: 16.6
click at [52, 126] on label "Our Service" at bounding box center [49, 125] width 18 height 9
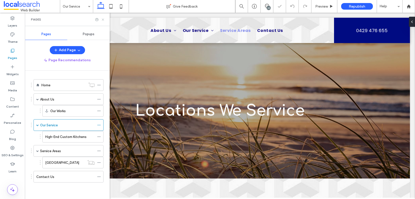
click at [103, 19] on icon at bounding box center [103, 20] width 4 height 4
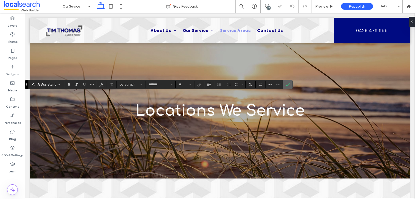
click at [288, 83] on icon "Confirm" at bounding box center [287, 85] width 4 height 4
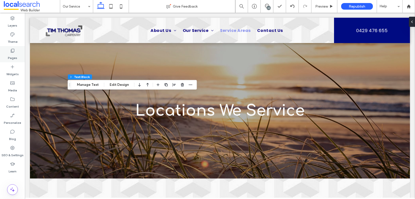
click at [10, 52] on icon at bounding box center [12, 50] width 5 height 5
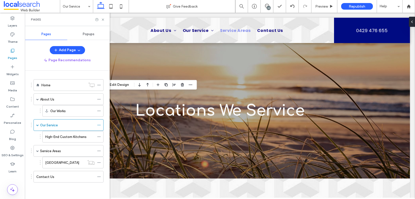
drag, startPoint x: 55, startPoint y: 138, endPoint x: 41, endPoint y: 137, distance: 14.2
click at [55, 138] on label "High-End Custom Kitchens" at bounding box center [65, 137] width 41 height 9
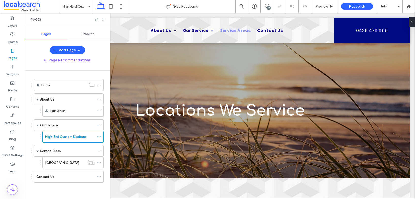
click at [65, 123] on div "Our Service" at bounding box center [67, 125] width 55 height 5
click at [102, 19] on icon at bounding box center [103, 20] width 4 height 4
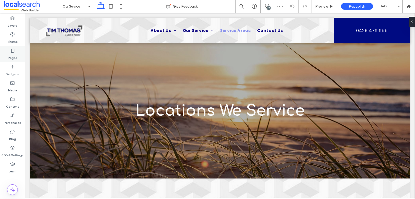
click at [10, 56] on label "Pages" at bounding box center [12, 56] width 9 height 7
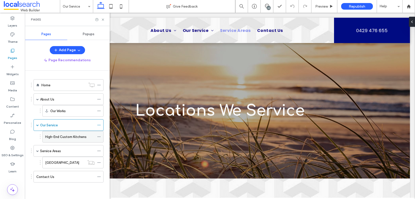
click at [52, 135] on label "High-End Custom Kitchens" at bounding box center [65, 137] width 41 height 9
click at [103, 20] on icon at bounding box center [103, 20] width 4 height 4
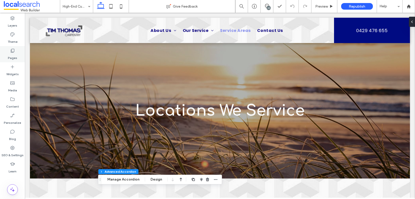
click at [13, 56] on label "Pages" at bounding box center [12, 56] width 9 height 7
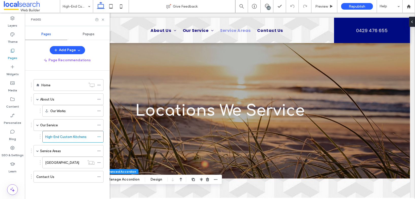
click at [52, 152] on label "Service Areas" at bounding box center [50, 151] width 21 height 9
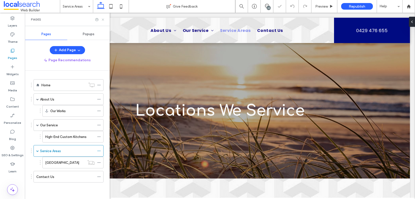
click at [102, 18] on icon at bounding box center [103, 20] width 4 height 4
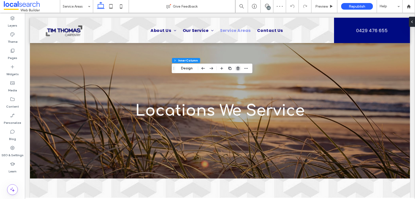
click at [239, 69] on icon "button" at bounding box center [238, 68] width 4 height 4
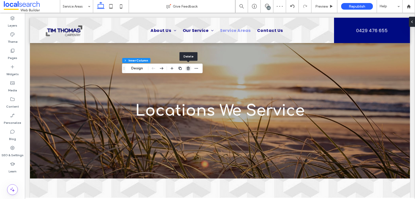
click at [188, 69] on use "button" at bounding box center [187, 68] width 3 height 3
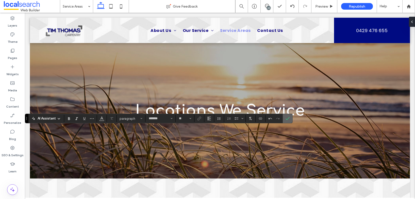
click at [289, 119] on icon "Confirm" at bounding box center [287, 119] width 4 height 4
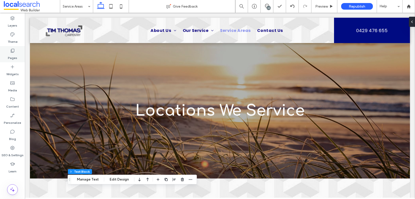
click at [16, 54] on label "Pages" at bounding box center [12, 56] width 9 height 7
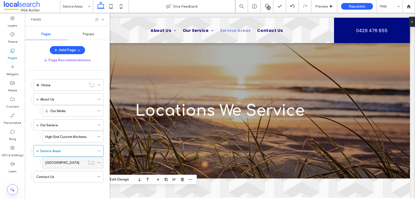
click at [57, 163] on label "Magnetic Island" at bounding box center [62, 162] width 34 height 9
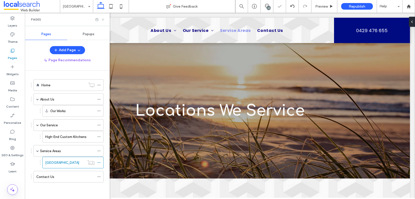
click at [103, 18] on icon at bounding box center [103, 20] width 4 height 4
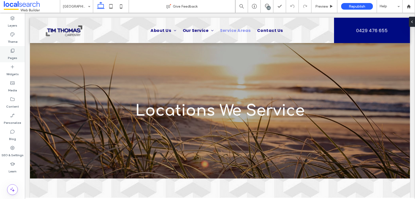
click at [18, 55] on div "Pages" at bounding box center [12, 54] width 25 height 16
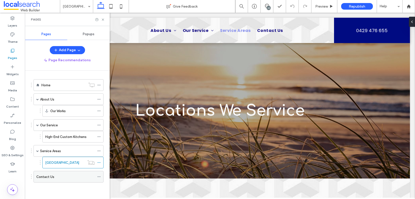
click at [51, 176] on label "Contact Us" at bounding box center [45, 177] width 18 height 9
click at [102, 20] on icon at bounding box center [103, 20] width 4 height 4
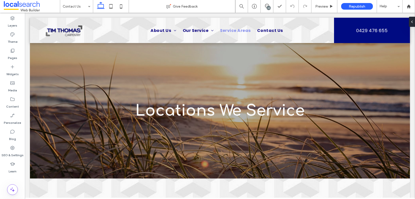
type input "*******"
type input "**"
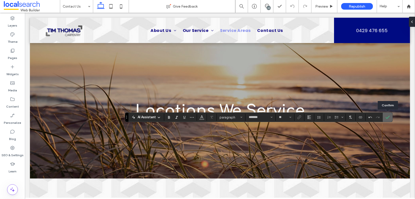
click at [384, 116] on label "Confirm" at bounding box center [387, 117] width 8 height 9
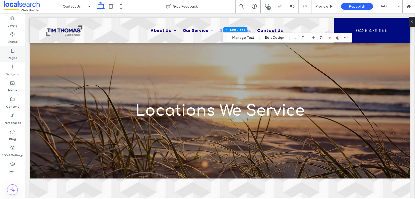
click at [11, 53] on icon at bounding box center [12, 50] width 5 height 5
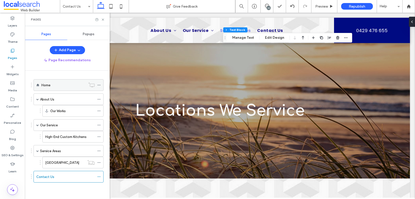
click at [61, 84] on div "Home" at bounding box center [63, 85] width 44 height 5
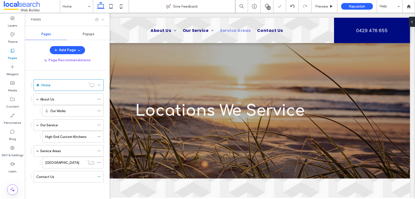
click at [102, 20] on icon at bounding box center [103, 20] width 4 height 4
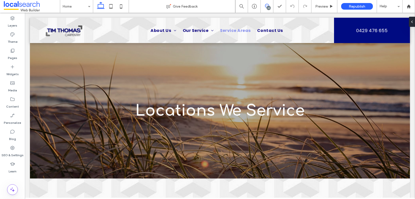
click at [267, 5] on icon at bounding box center [267, 6] width 4 height 4
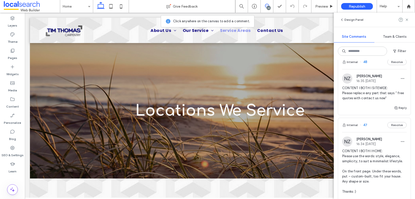
scroll to position [712, 0]
click at [399, 111] on button "Reply" at bounding box center [399, 108] width 13 height 6
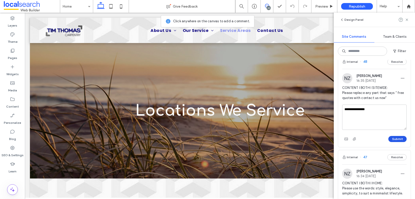
type textarea "**********"
click at [396, 142] on button "Submit" at bounding box center [397, 139] width 18 height 6
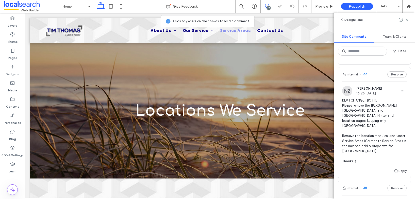
scroll to position [976, 0]
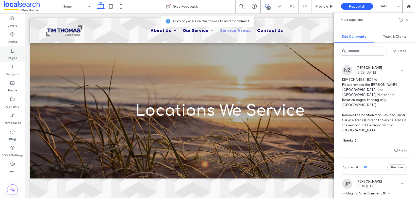
click at [14, 56] on label "Pages" at bounding box center [12, 56] width 9 height 7
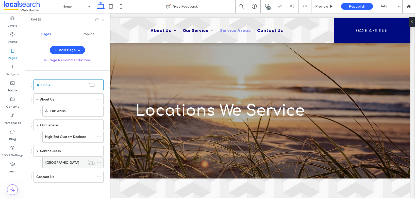
scroll to position [0, 0]
click at [98, 150] on icon at bounding box center [99, 151] width 4 height 4
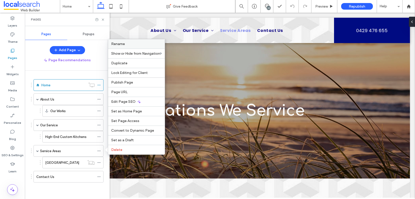
click at [130, 43] on label "Rename" at bounding box center [136, 44] width 50 height 4
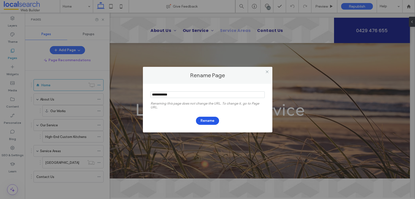
type input "**********"
click at [199, 120] on button "Rename" at bounding box center [207, 121] width 23 height 8
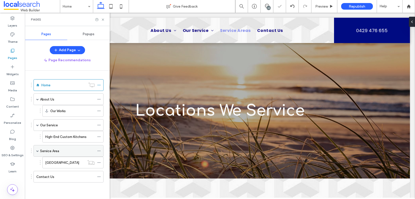
click at [92, 151] on div "Service Area" at bounding box center [67, 151] width 55 height 5
click at [103, 19] on use at bounding box center [103, 20] width 2 height 2
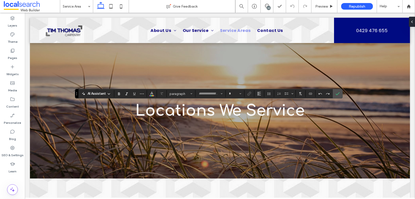
type input "*********"
type input "**"
click at [338, 93] on use "Confirm" at bounding box center [337, 93] width 4 height 3
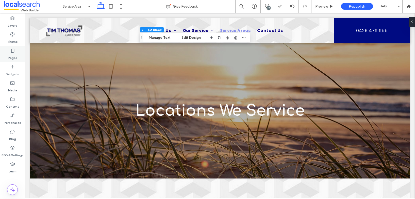
click at [13, 51] on icon at bounding box center [12, 50] width 5 height 5
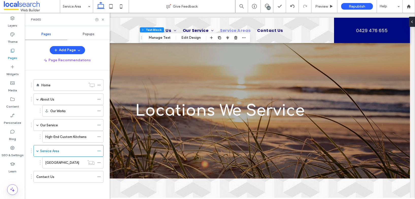
click at [67, 79] on div "Home About Us Our Works Our Service High-End Custom Kitchens Service Area Magne…" at bounding box center [65, 130] width 76 height 106
click at [67, 83] on div "Home" at bounding box center [63, 85] width 44 height 5
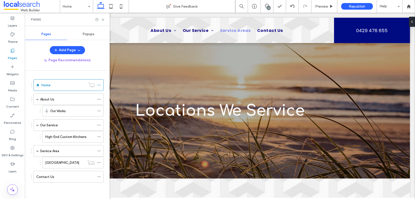
click at [103, 19] on use at bounding box center [103, 20] width 2 height 2
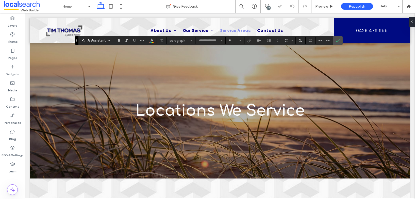
type input "*********"
type input "**"
click at [338, 41] on icon "Confirm" at bounding box center [337, 41] width 4 height 4
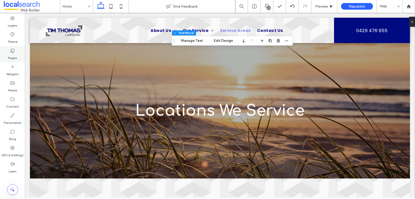
click at [13, 52] on use at bounding box center [13, 51] width 4 height 4
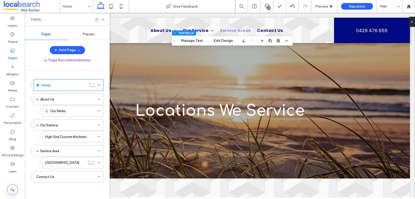
click at [49, 99] on label "About Us" at bounding box center [47, 99] width 14 height 9
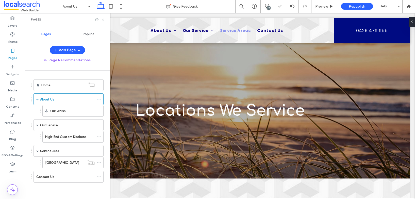
click at [103, 19] on icon at bounding box center [103, 20] width 4 height 4
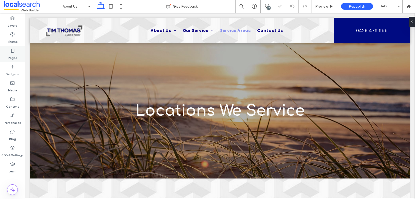
click at [12, 50] on icon at bounding box center [12, 50] width 5 height 5
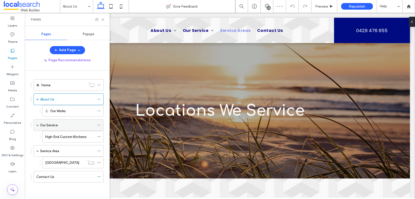
click at [54, 128] on div "Our Service" at bounding box center [67, 125] width 55 height 11
click at [103, 18] on icon at bounding box center [103, 20] width 4 height 4
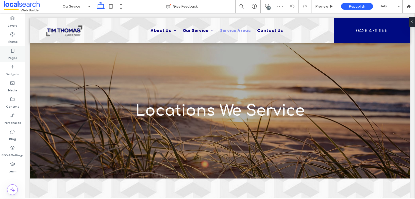
click at [18, 54] on div "Pages" at bounding box center [12, 54] width 25 height 16
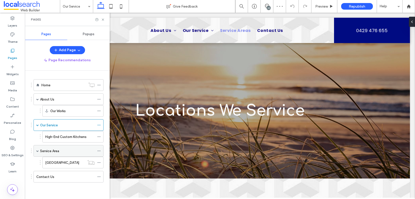
click at [51, 152] on label "Service Area" at bounding box center [49, 151] width 19 height 9
click at [102, 20] on icon at bounding box center [103, 20] width 4 height 4
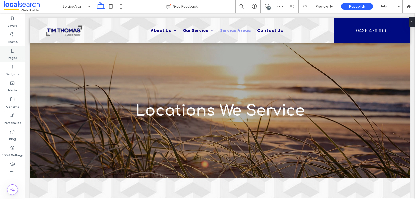
click at [11, 52] on use at bounding box center [13, 51] width 4 height 4
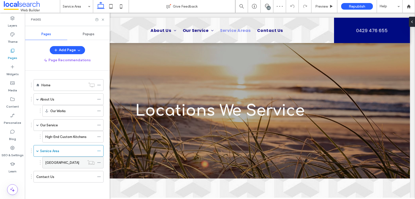
click at [60, 164] on label "Magnetic Island" at bounding box center [62, 162] width 34 height 9
click at [103, 20] on use at bounding box center [103, 20] width 2 height 2
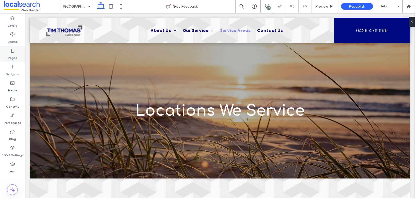
click at [8, 53] on label "Pages" at bounding box center [12, 56] width 9 height 7
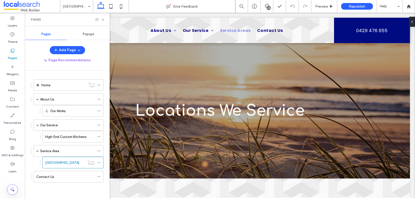
drag, startPoint x: 44, startPoint y: 178, endPoint x: 42, endPoint y: 174, distance: 4.5
click at [44, 178] on label "Contact Us" at bounding box center [45, 177] width 18 height 9
click at [102, 19] on icon at bounding box center [103, 20] width 4 height 4
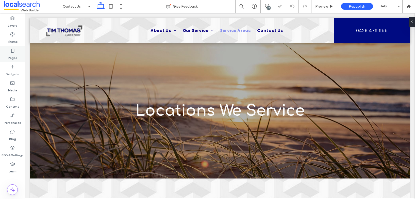
click at [12, 52] on use at bounding box center [13, 51] width 4 height 4
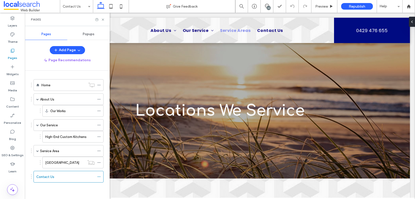
click at [58, 84] on div "Home" at bounding box center [63, 85] width 44 height 5
click at [103, 20] on icon at bounding box center [103, 20] width 4 height 4
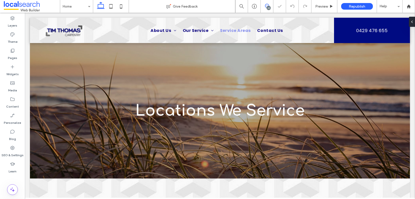
click at [265, 4] on icon at bounding box center [267, 6] width 4 height 4
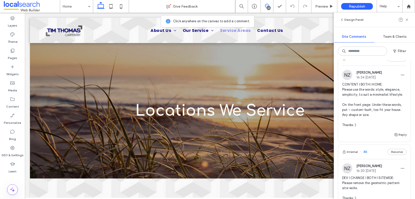
scroll to position [806, 0]
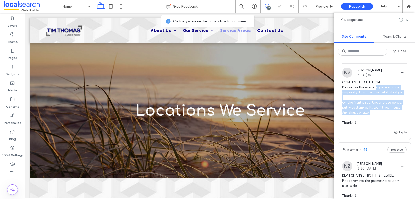
drag, startPoint x: 362, startPoint y: 121, endPoint x: 376, endPoint y: 108, distance: 19.4
click at [376, 108] on span "CONTENT I BOTH I HOME: Please use the words: style, elegance, simplicity, to su…" at bounding box center [374, 103] width 64 height 46
copy span "style, elegance, simplicity, to suit a minimalist lifestyle. On the front page.…"
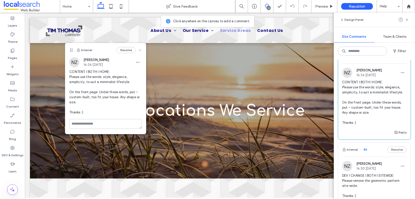
click at [140, 50] on icon at bounding box center [140, 50] width 4 height 4
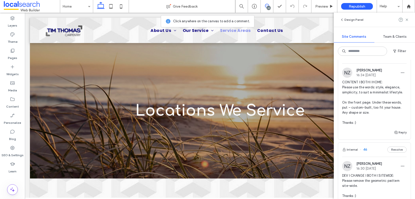
click at [266, 4] on icon at bounding box center [267, 6] width 4 height 4
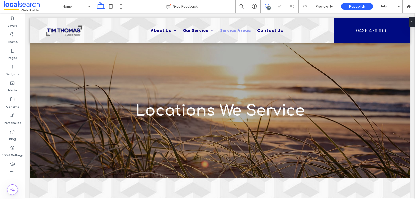
scroll to position [0, 0]
type input "*******"
type input "**"
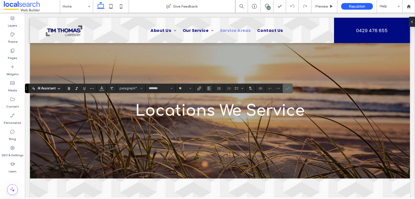
click at [286, 89] on use "Confirm" at bounding box center [287, 88] width 4 height 3
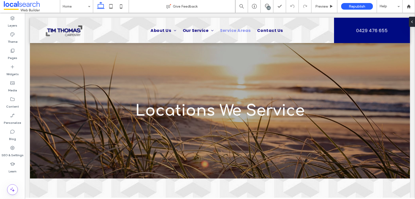
type input "*******"
type input "**"
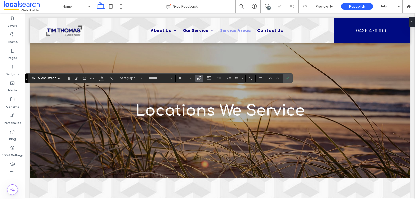
click at [200, 76] on use "Link" at bounding box center [199, 78] width 4 height 4
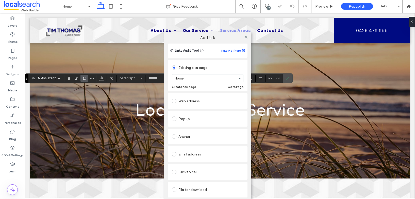
click at [187, 173] on div "Click to call" at bounding box center [207, 172] width 71 height 8
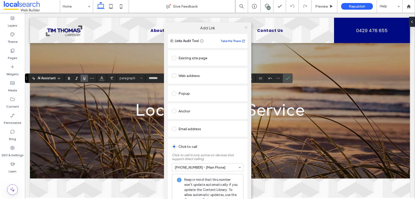
click at [244, 29] on icon at bounding box center [246, 28] width 4 height 4
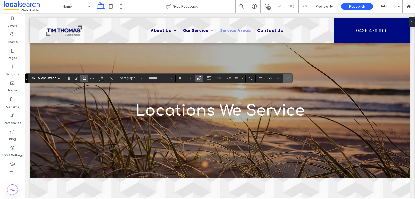
click at [284, 79] on label "Confirm" at bounding box center [287, 78] width 8 height 9
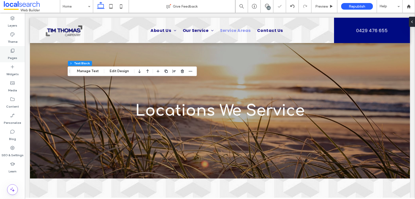
click at [17, 54] on div "Pages" at bounding box center [12, 54] width 25 height 16
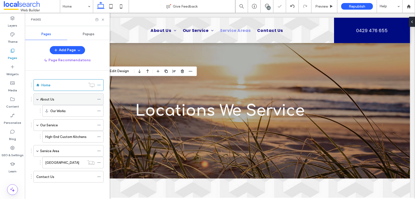
click at [59, 101] on div "About Us" at bounding box center [67, 99] width 55 height 5
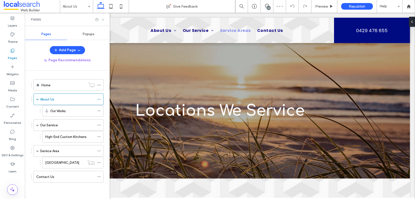
click at [103, 19] on icon at bounding box center [103, 20] width 4 height 4
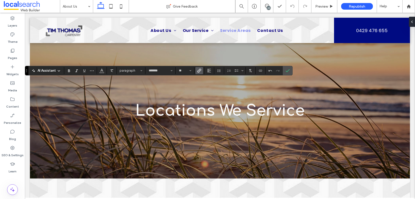
click at [200, 70] on icon "Link" at bounding box center [199, 71] width 4 height 4
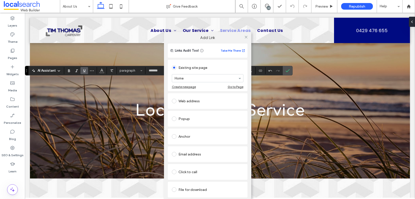
click at [191, 174] on div "Click to call" at bounding box center [207, 172] width 71 height 8
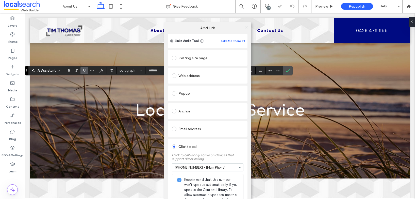
click at [244, 28] on icon at bounding box center [246, 28] width 4 height 4
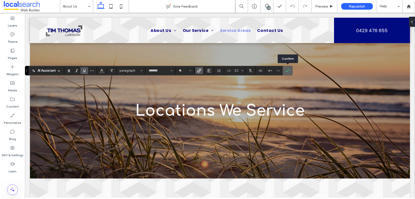
click at [285, 70] on label "Confirm" at bounding box center [287, 70] width 8 height 9
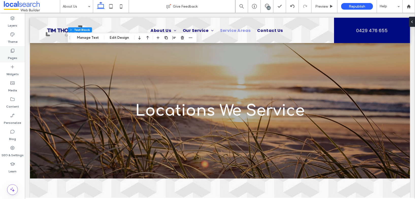
click at [9, 51] on div "Pages" at bounding box center [12, 54] width 25 height 16
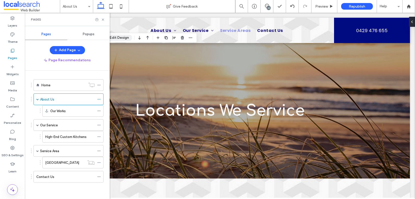
drag, startPoint x: 104, startPoint y: 20, endPoint x: 109, endPoint y: 36, distance: 17.4
click at [104, 20] on icon at bounding box center [103, 20] width 4 height 4
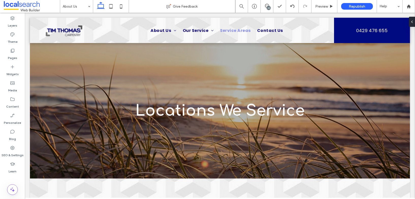
type input "*******"
type input "**"
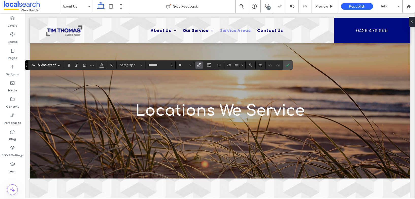
click at [198, 64] on icon "Link" at bounding box center [199, 65] width 4 height 4
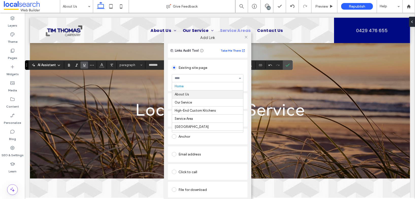
scroll to position [6, 0]
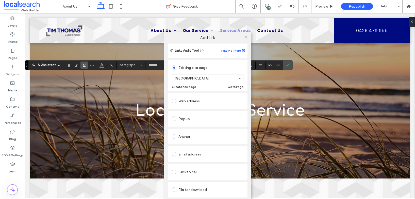
click at [246, 35] on icon at bounding box center [246, 37] width 4 height 4
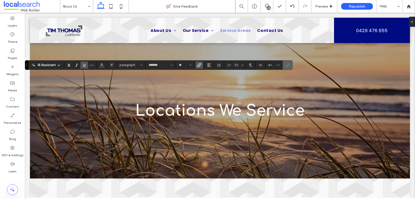
click at [290, 65] on label "Confirm" at bounding box center [287, 65] width 8 height 9
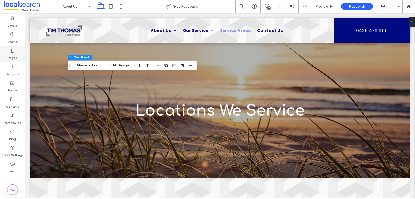
click at [13, 50] on icon at bounding box center [12, 50] width 5 height 5
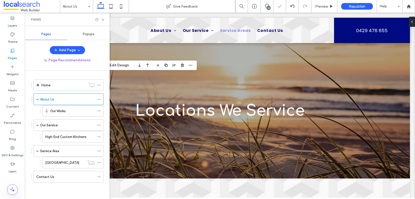
click at [53, 86] on div "Home" at bounding box center [63, 85] width 44 height 5
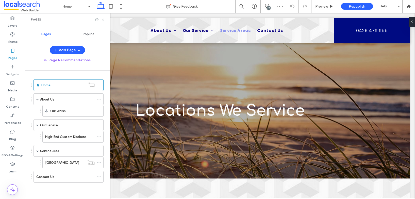
click at [104, 20] on icon at bounding box center [103, 20] width 4 height 4
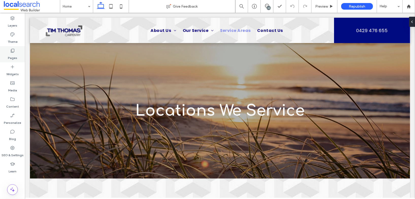
click at [13, 49] on use at bounding box center [13, 51] width 4 height 4
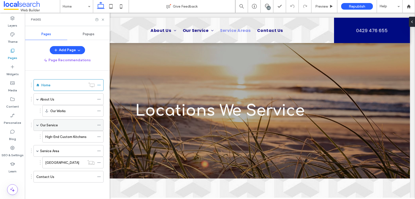
click at [44, 125] on label "Our Service" at bounding box center [49, 125] width 18 height 9
click at [103, 19] on use at bounding box center [103, 20] width 2 height 2
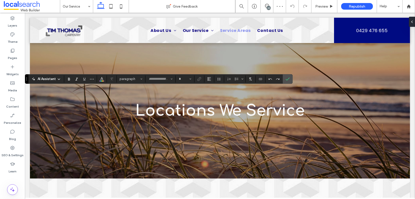
type input "*******"
type input "**"
click at [200, 80] on icon "Link" at bounding box center [199, 79] width 4 height 4
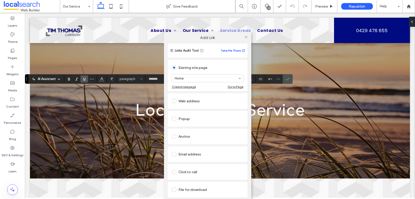
click at [204, 171] on div "Click to call" at bounding box center [207, 172] width 71 height 8
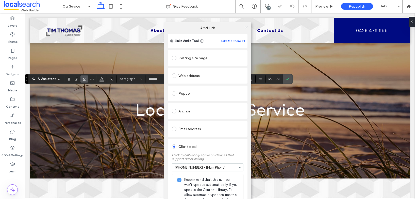
click at [242, 28] on div at bounding box center [246, 28] width 8 height 8
click at [244, 27] on icon at bounding box center [246, 28] width 4 height 4
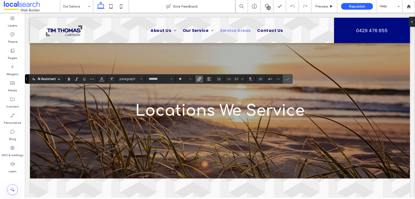
click at [201, 78] on use "Link" at bounding box center [199, 79] width 4 height 4
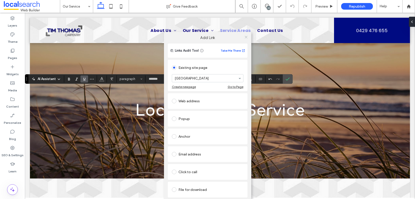
click at [245, 37] on icon at bounding box center [246, 37] width 4 height 4
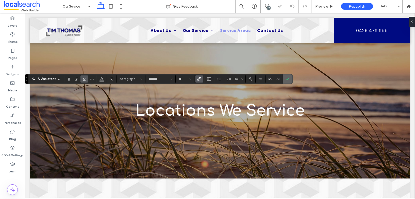
click at [284, 80] on label "Confirm" at bounding box center [287, 79] width 8 height 9
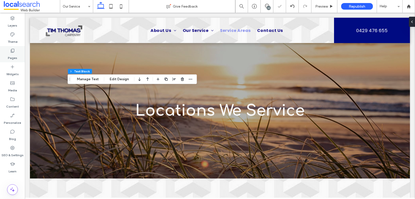
click at [13, 55] on label "Pages" at bounding box center [12, 56] width 9 height 7
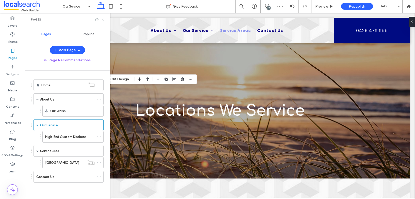
drag, startPoint x: 55, startPoint y: 136, endPoint x: 43, endPoint y: 137, distance: 12.5
click at [55, 136] on label "High-End Custom Kitchens" at bounding box center [65, 137] width 41 height 9
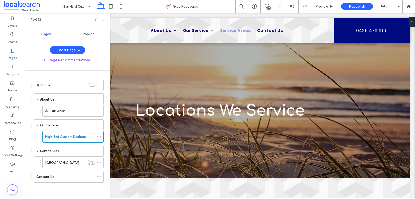
click at [103, 20] on icon at bounding box center [103, 20] width 4 height 4
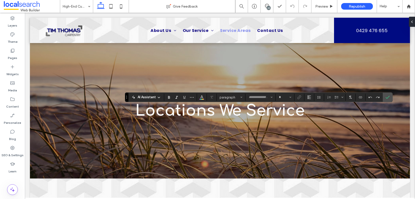
type input "*******"
type input "**"
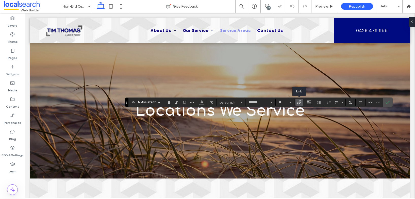
click at [298, 102] on icon "Link" at bounding box center [299, 102] width 4 height 4
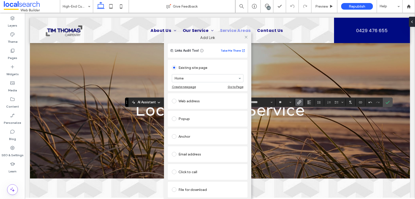
click at [196, 176] on div "Click to call" at bounding box center [207, 172] width 71 height 8
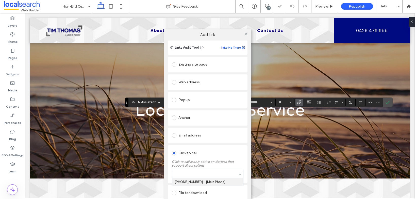
drag, startPoint x: 195, startPoint y: 172, endPoint x: 193, endPoint y: 173, distance: 2.8
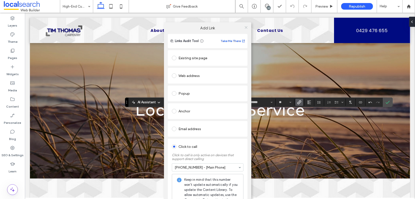
click at [245, 27] on use at bounding box center [245, 27] width 3 height 3
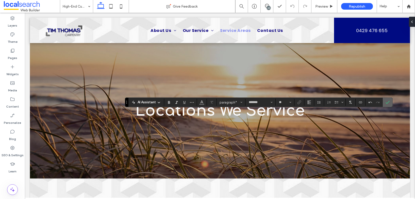
click at [387, 104] on icon "Confirm" at bounding box center [387, 102] width 4 height 4
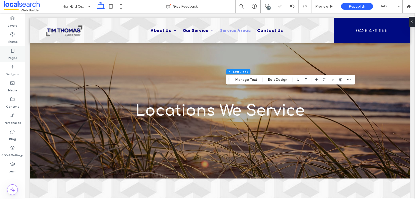
click at [16, 58] on label "Pages" at bounding box center [12, 56] width 9 height 7
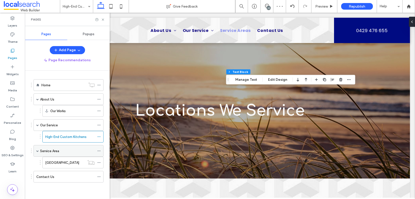
click at [52, 151] on label "Service Area" at bounding box center [49, 151] width 19 height 9
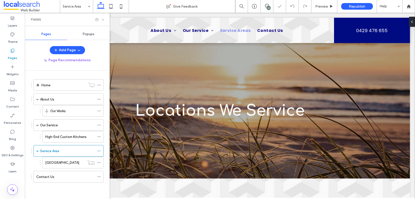
click at [102, 20] on use at bounding box center [103, 20] width 2 height 2
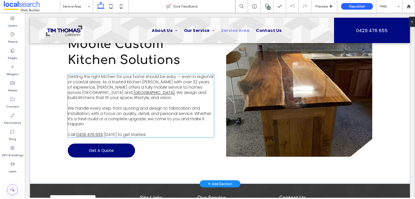
click at [164, 106] on span "We handle every step, from quoting and design to fabrication and installation, …" at bounding box center [139, 116] width 143 height 22
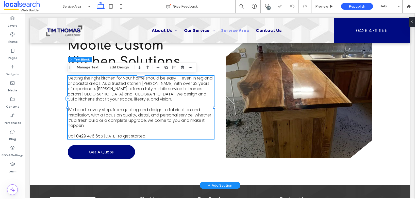
click at [164, 106] on p at bounding box center [141, 104] width 146 height 5
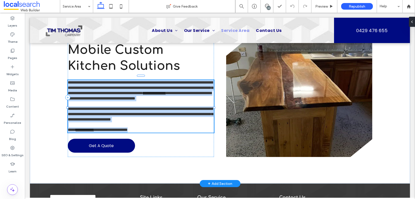
type input "*******"
type input "**"
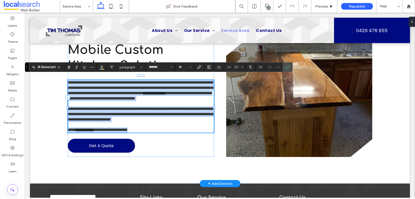
paste div
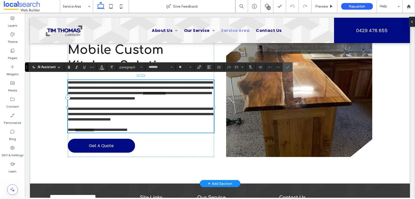
scroll to position [0, 0]
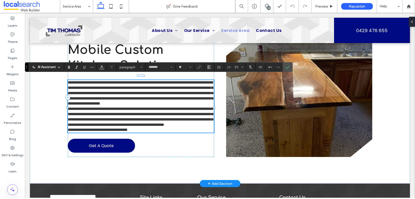
click at [157, 104] on p "**********" at bounding box center [141, 93] width 146 height 26
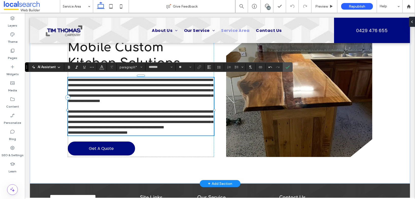
click at [68, 135] on span "**********" at bounding box center [98, 133] width 60 height 4
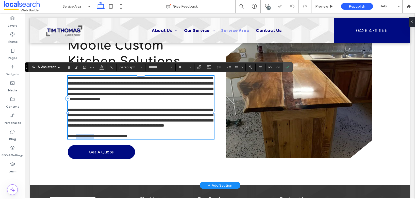
drag, startPoint x: 77, startPoint y: 147, endPoint x: 112, endPoint y: 140, distance: 36.1
click at [102, 138] on span "**********" at bounding box center [98, 136] width 60 height 4
click at [201, 67] on label "Link" at bounding box center [199, 67] width 8 height 7
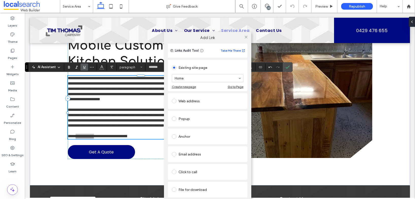
click at [193, 172] on div "Click to call" at bounding box center [207, 172] width 71 height 8
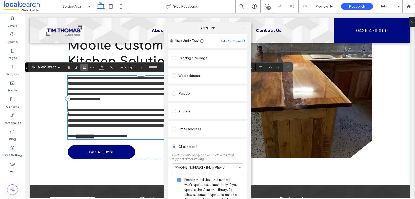
click at [244, 27] on icon at bounding box center [246, 28] width 4 height 4
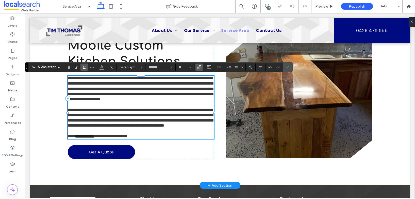
click at [124, 101] on span "**********" at bounding box center [140, 88] width 145 height 25
drag, startPoint x: 133, startPoint y: 94, endPoint x: 181, endPoint y: 74, distance: 52.8
click at [164, 94] on span "**********" at bounding box center [140, 88] width 145 height 25
click at [198, 67] on icon "Link" at bounding box center [199, 67] width 4 height 4
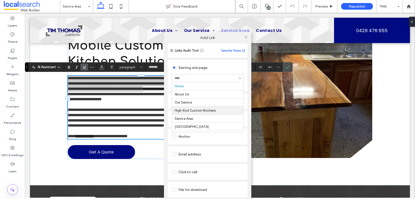
scroll to position [6, 0]
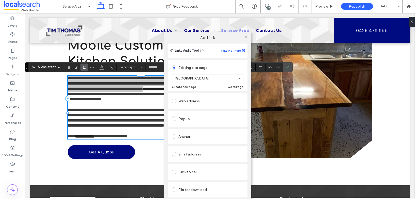
click at [244, 37] on icon at bounding box center [246, 37] width 4 height 4
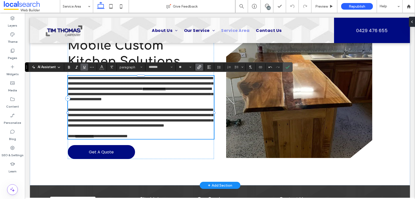
click at [123, 107] on p "﻿" at bounding box center [141, 104] width 146 height 5
click at [285, 66] on icon "Confirm" at bounding box center [287, 67] width 4 height 4
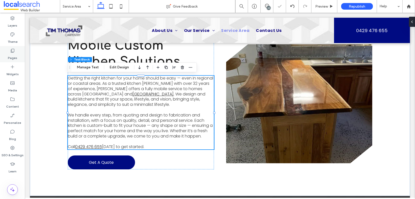
click at [10, 54] on label "Pages" at bounding box center [12, 56] width 9 height 7
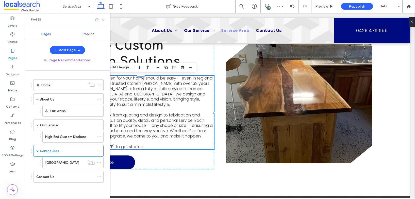
drag, startPoint x: 49, startPoint y: 163, endPoint x: 33, endPoint y: 141, distance: 27.2
click at [49, 163] on label "Magnetic Island" at bounding box center [62, 162] width 34 height 9
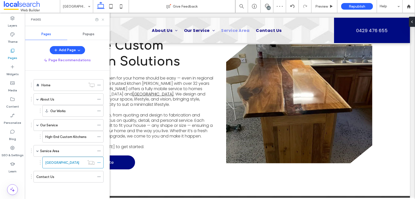
click at [103, 19] on icon at bounding box center [103, 20] width 4 height 4
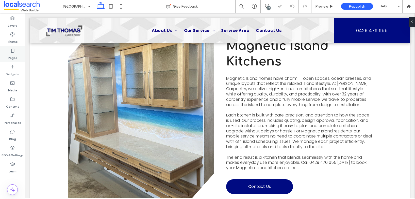
click at [12, 52] on use at bounding box center [13, 51] width 4 height 4
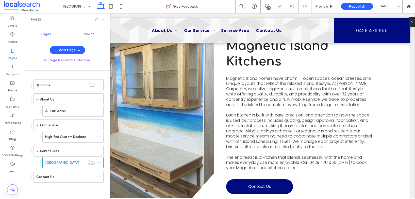
drag, startPoint x: 40, startPoint y: 174, endPoint x: 75, endPoint y: 125, distance: 60.0
click at [40, 174] on label "Contact Us" at bounding box center [45, 177] width 18 height 9
click at [103, 20] on use at bounding box center [103, 20] width 2 height 2
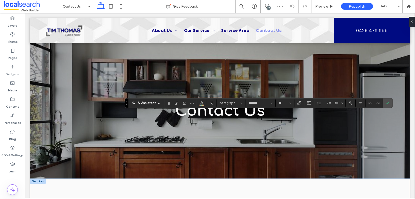
type input "*******"
type input "**"
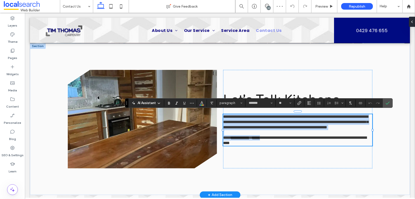
copy div "**********"
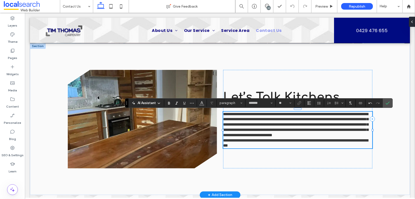
click at [311, 137] on p "**********" at bounding box center [297, 125] width 149 height 26
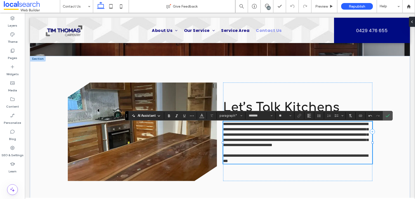
scroll to position [125, 0]
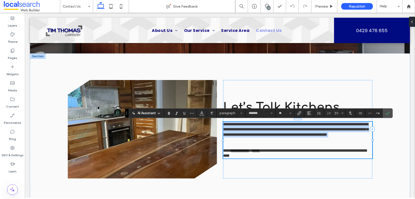
drag, startPoint x: 302, startPoint y: 143, endPoint x: 224, endPoint y: 120, distance: 81.2
click at [224, 122] on div "**********" at bounding box center [297, 140] width 149 height 37
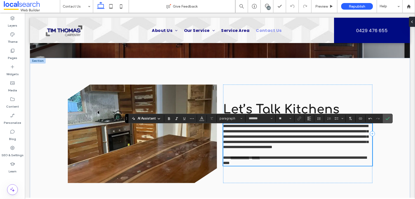
scroll to position [120, 0]
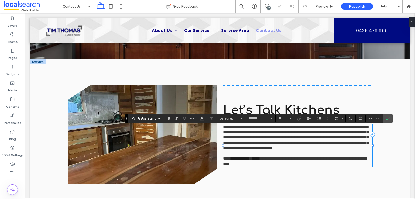
click at [283, 140] on span "**********" at bounding box center [295, 137] width 145 height 25
drag, startPoint x: 325, startPoint y: 135, endPoint x: 296, endPoint y: 130, distance: 29.7
click at [295, 135] on span "**********" at bounding box center [295, 137] width 145 height 25
click at [299, 118] on use "Link" at bounding box center [299, 119] width 4 height 4
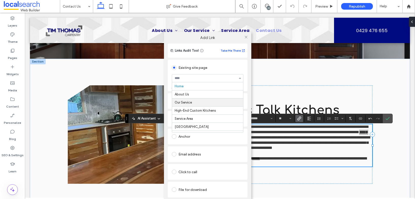
scroll to position [6, 0]
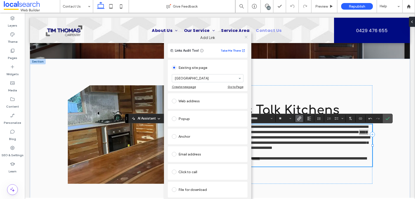
click at [247, 37] on icon at bounding box center [246, 37] width 4 height 4
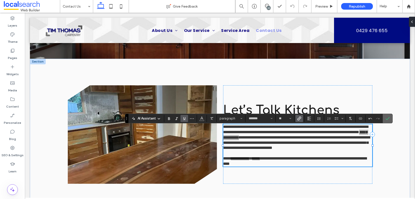
drag, startPoint x: 198, startPoint y: 112, endPoint x: 386, endPoint y: 117, distance: 187.9
click at [386, 117] on icon "Confirm" at bounding box center [387, 119] width 4 height 4
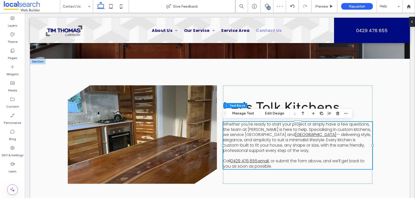
drag, startPoint x: 266, startPoint y: 6, endPoint x: 262, endPoint y: 12, distance: 7.9
click at [266, 6] on use at bounding box center [267, 6] width 4 height 4
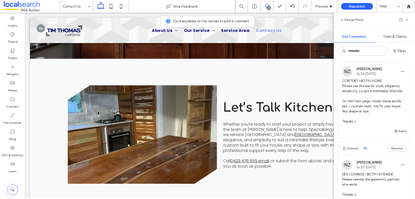
scroll to position [808, 0]
click at [399, 134] on button "Reply" at bounding box center [399, 131] width 13 height 6
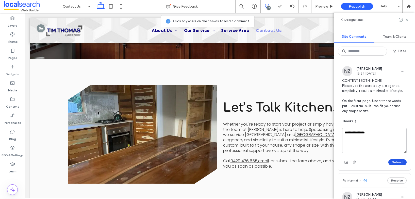
type textarea "**********"
click at [394, 166] on button "Submit" at bounding box center [397, 162] width 18 height 6
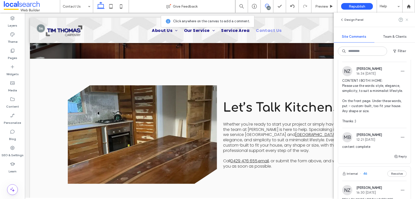
click at [405, 19] on icon at bounding box center [406, 20] width 4 height 4
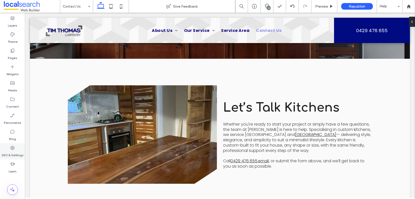
click at [11, 149] on icon at bounding box center [12, 148] width 5 height 5
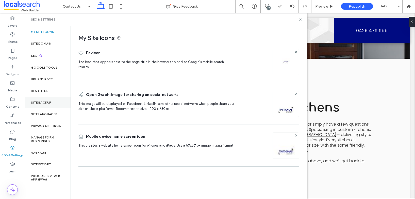
click at [49, 103] on label "Site Backup" at bounding box center [41, 103] width 20 height 4
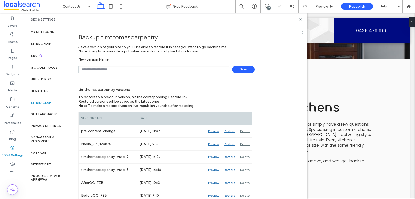
click at [119, 70] on input "text" at bounding box center [153, 70] width 151 height 8
type input "**********"
click at [237, 67] on span "Save" at bounding box center [243, 70] width 23 height 8
drag, startPoint x: 300, startPoint y: 19, endPoint x: 272, endPoint y: 7, distance: 30.1
click at [300, 19] on icon at bounding box center [300, 20] width 4 height 4
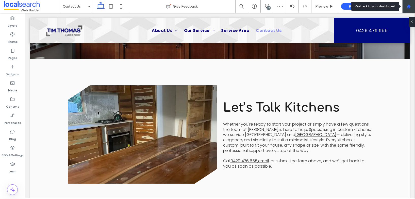
click at [412, 6] on div at bounding box center [408, 6] width 12 height 4
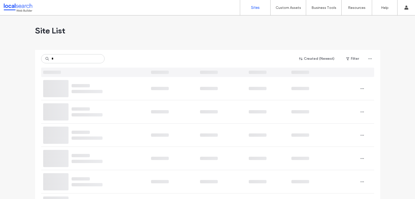
type input "*"
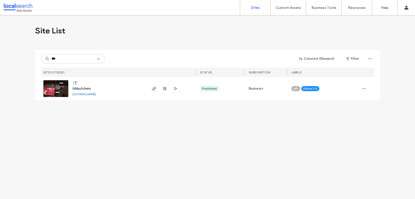
type input "***"
click at [154, 89] on use "button" at bounding box center [153, 88] width 3 height 3
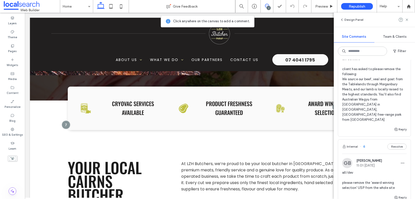
scroll to position [401, 0]
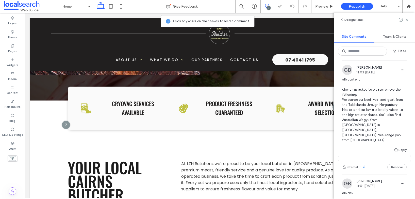
click at [364, 112] on span "all/content client has asked to please remove the following: We source our beef…" at bounding box center [374, 110] width 64 height 66
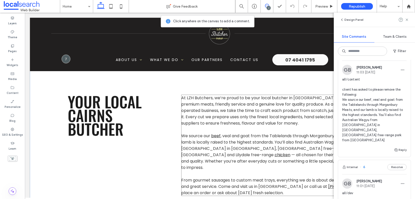
scroll to position [272, 0]
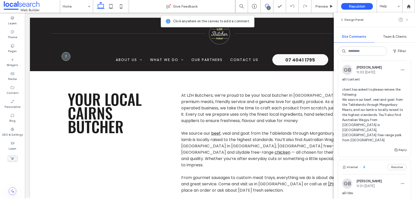
drag, startPoint x: 405, startPoint y: 20, endPoint x: 143, endPoint y: 36, distance: 262.9
click at [405, 20] on icon at bounding box center [406, 20] width 4 height 4
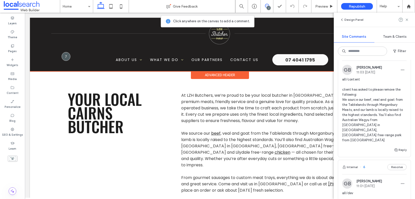
scroll to position [0, 0]
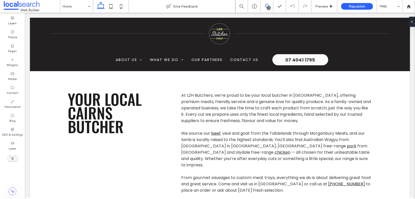
click at [266, 4] on use at bounding box center [267, 6] width 4 height 4
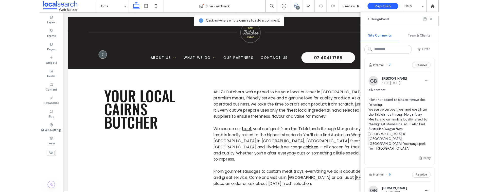
scroll to position [382, 0]
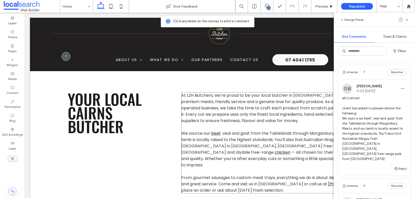
click at [306, 147] on span "from [GEOGRAPHIC_DATA] and Lilydale free-range" at bounding box center [274, 149] width 186 height 12
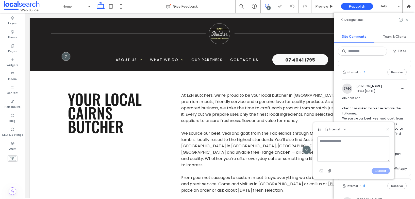
click at [388, 130] on use at bounding box center [387, 129] width 2 height 2
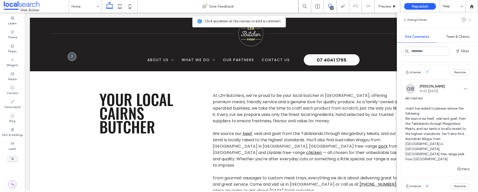
click at [414, 19] on use at bounding box center [470, 20] width 2 height 2
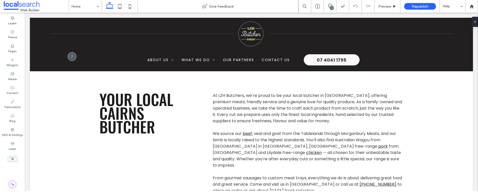
scroll to position [0, 0]
click at [329, 5] on icon at bounding box center [330, 6] width 4 height 4
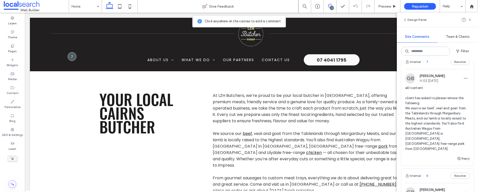
scroll to position [390, 0]
drag, startPoint x: 470, startPoint y: 20, endPoint x: 400, endPoint y: 74, distance: 88.2
click at [414, 20] on use at bounding box center [470, 20] width 2 height 2
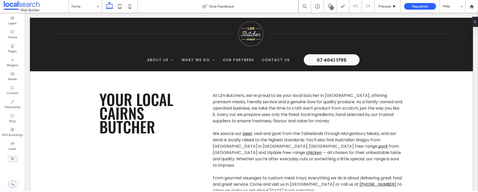
scroll to position [0, 0]
click at [14, 130] on icon at bounding box center [12, 130] width 4 height 4
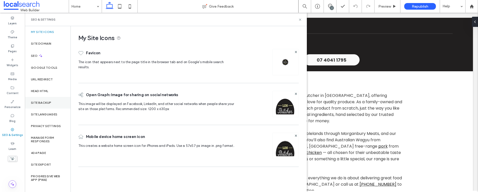
drag, startPoint x: 45, startPoint y: 101, endPoint x: 52, endPoint y: 100, distance: 7.7
click at [45, 101] on label "Site Backup" at bounding box center [41, 103] width 20 height 4
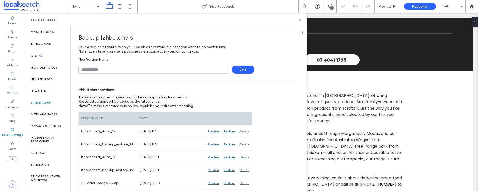
click at [111, 68] on input "text" at bounding box center [153, 70] width 151 height 8
type input "**********"
click at [238, 71] on span "Save" at bounding box center [243, 70] width 23 height 8
click at [299, 20] on icon at bounding box center [300, 20] width 4 height 4
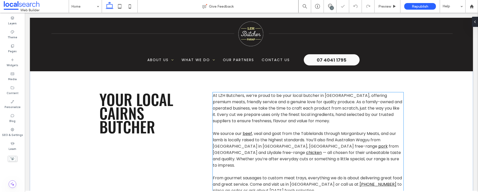
click at [284, 144] on span ", veal and goat from the Tablelands through Morganbury Meats, and our lamb is l…" at bounding box center [304, 140] width 183 height 19
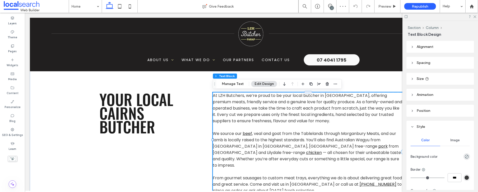
click at [284, 144] on span ", veal and goat from the Tablelands through Morganbury Meats, and our lamb is l…" at bounding box center [304, 140] width 183 height 19
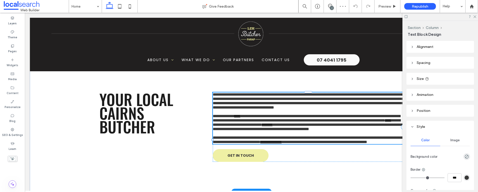
type input "*******"
type input "**"
click at [284, 122] on span "**********" at bounding box center [306, 118] width 187 height 8
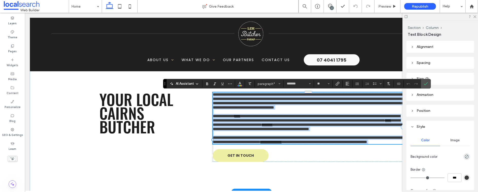
click at [343, 131] on span "**********" at bounding box center [308, 127] width 191 height 8
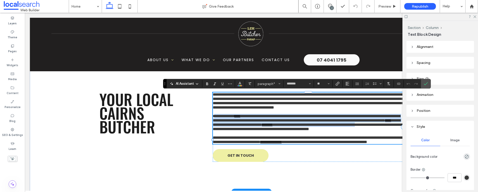
drag, startPoint x: 346, startPoint y: 153, endPoint x: 213, endPoint y: 133, distance: 134.6
click at [213, 131] on p "**********" at bounding box center [308, 122] width 191 height 17
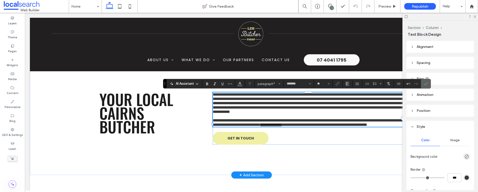
drag, startPoint x: 423, startPoint y: 85, endPoint x: 418, endPoint y: 85, distance: 5.1
click at [414, 85] on icon "Confirm" at bounding box center [426, 84] width 4 height 4
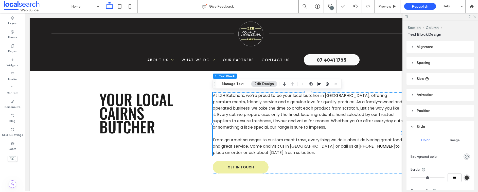
click at [414, 17] on use at bounding box center [474, 16] width 3 height 3
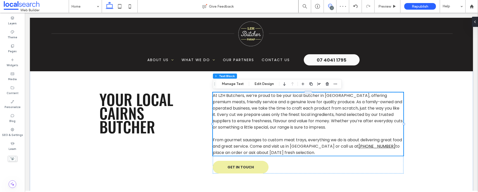
click at [331, 6] on use at bounding box center [330, 6] width 4 height 4
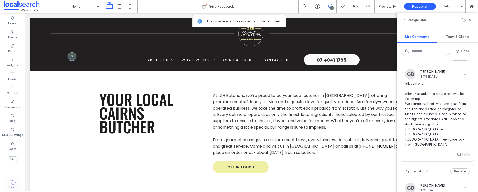
scroll to position [380, 0]
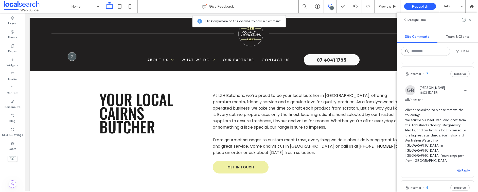
click at [414, 168] on icon "button" at bounding box center [459, 170] width 4 height 4
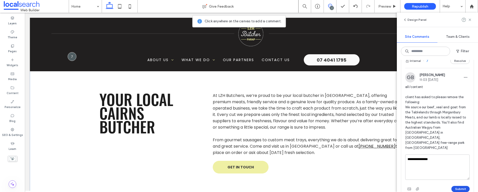
type textarea "**********"
click at [414, 186] on button "Submit" at bounding box center [460, 189] width 18 height 6
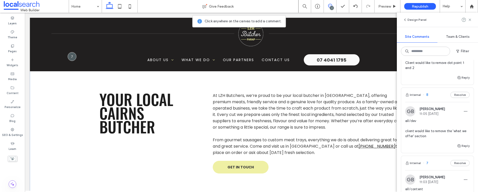
scroll to position [291, 0]
click at [414, 137] on span "all/dev client would like to remove the 'what we offer' section" at bounding box center [437, 129] width 64 height 20
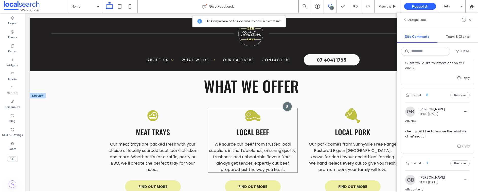
scroll to position [614, 0]
click at [288, 108] on div at bounding box center [286, 106] width 9 height 9
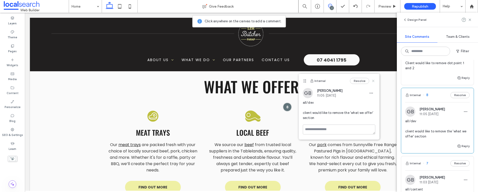
click at [373, 82] on icon at bounding box center [373, 81] width 4 height 4
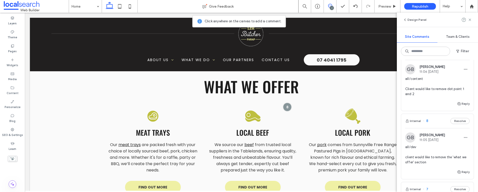
scroll to position [261, 0]
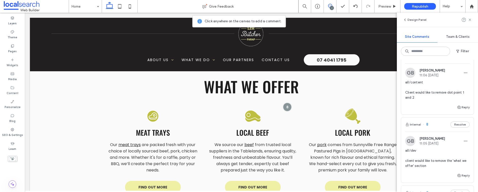
click at [414, 99] on span "all/content Client would like to remove dot point 1 and 2" at bounding box center [437, 90] width 64 height 20
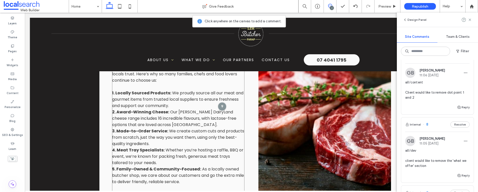
scroll to position [995, 0]
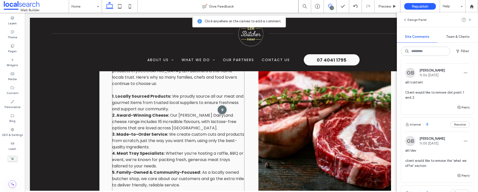
click at [224, 109] on div at bounding box center [221, 109] width 9 height 9
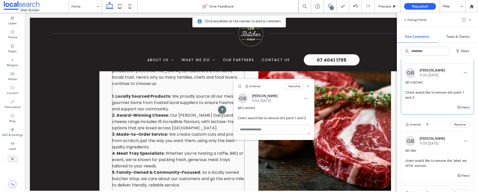
click at [178, 125] on span "Our [PERSON_NAME] DairyLand cheese range includes 16 incredible flavours, with …" at bounding box center [174, 121] width 124 height 19
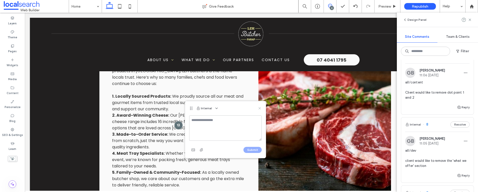
click at [260, 109] on use at bounding box center [259, 108] width 2 height 2
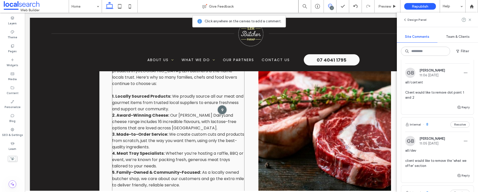
click at [222, 110] on div at bounding box center [221, 109] width 9 height 9
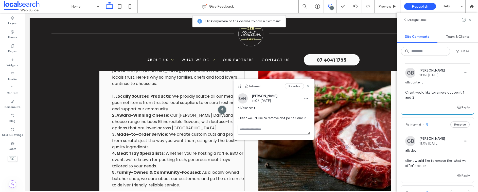
click at [193, 127] on p "2. Award-Winning Cheese: Our [PERSON_NAME] DairyLand cheese range includes 16 i…" at bounding box center [178, 121] width 133 height 19
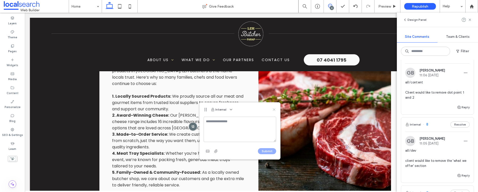
drag, startPoint x: 273, startPoint y: 110, endPoint x: 243, endPoint y: 98, distance: 31.9
click at [273, 110] on icon at bounding box center [274, 109] width 4 height 4
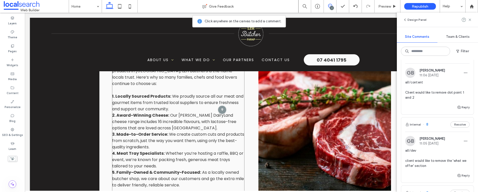
click at [192, 126] on p "2. Award-Winning Cheese: Our [PERSON_NAME] DairyLand cheese range includes 16 i…" at bounding box center [178, 121] width 133 height 19
click at [192, 126] on div "When it comes to sourcing fresh, high-quality meat and gourmet products in [GEO…" at bounding box center [178, 134] width 133 height 146
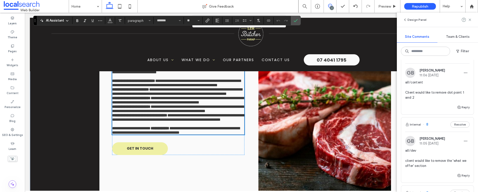
type input "*******"
type input "**"
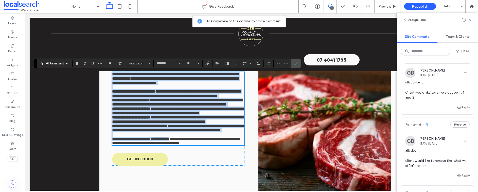
scroll to position [972, 0]
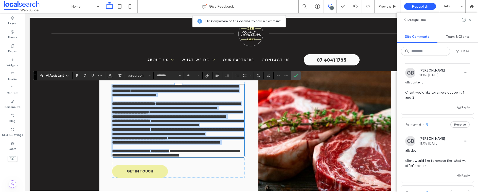
click at [184, 110] on p "**********" at bounding box center [178, 105] width 133 height 9
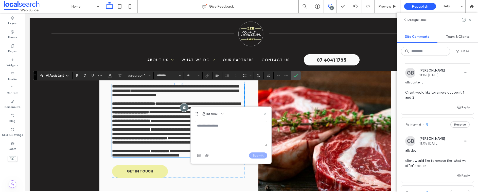
click at [265, 113] on use at bounding box center [265, 114] width 2 height 2
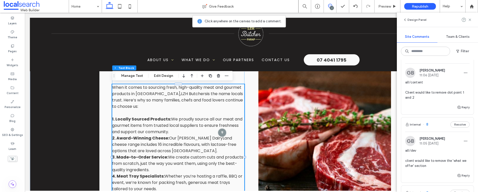
click at [331, 8] on div "7" at bounding box center [332, 8] width 4 height 4
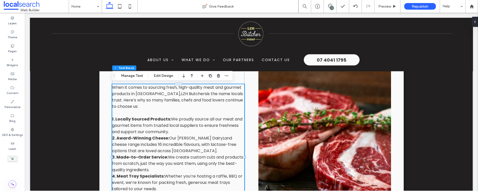
click at [175, 146] on span "Our [PERSON_NAME] DairyLand cheese range includes 16 incredible flavours, with …" at bounding box center [174, 144] width 124 height 19
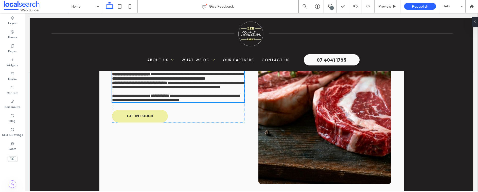
type input "*******"
type input "**"
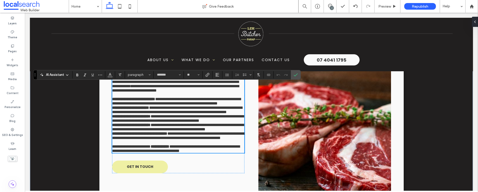
scroll to position [968, 0]
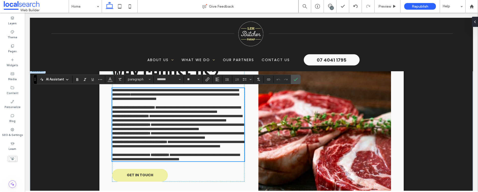
click at [186, 131] on span "**********" at bounding box center [178, 127] width 132 height 8
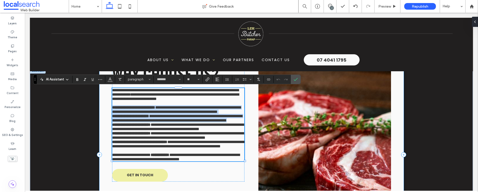
drag, startPoint x: 183, startPoint y: 154, endPoint x: 109, endPoint y: 125, distance: 79.5
click at [109, 125] on div "**********" at bounding box center [251, 155] width 304 height 202
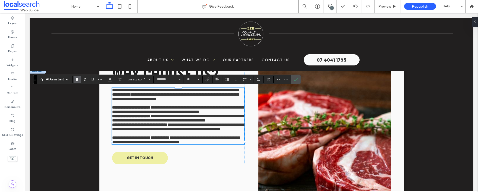
click at [114, 109] on strong "**********" at bounding box center [131, 107] width 39 height 4
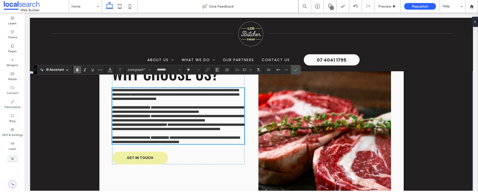
scroll to position [1017, 0]
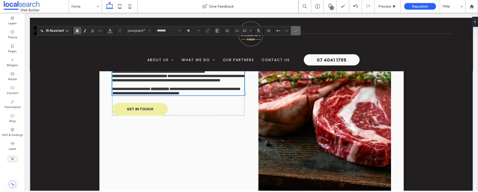
click at [295, 32] on icon "Confirm" at bounding box center [296, 31] width 4 height 4
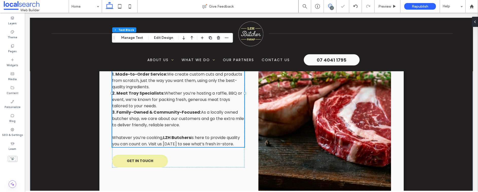
click at [333, 5] on span at bounding box center [330, 6] width 12 height 4
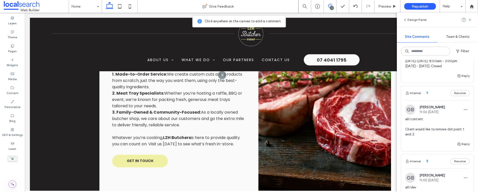
scroll to position [229, 0]
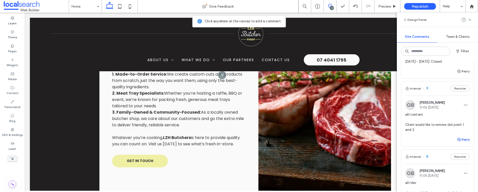
click at [414, 139] on button "Reply" at bounding box center [463, 139] width 13 height 6
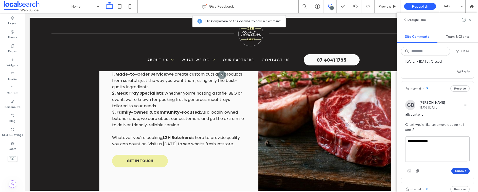
type textarea "**********"
drag, startPoint x: 457, startPoint y: 169, endPoint x: 453, endPoint y: 165, distance: 5.9
click at [414, 169] on button "Submit" at bounding box center [460, 171] width 18 height 6
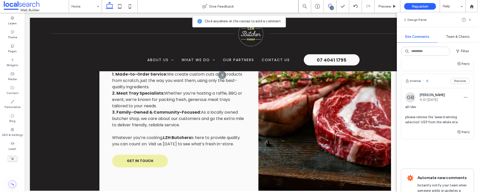
scroll to position [539, 0]
click at [414, 20] on icon at bounding box center [470, 20] width 4 height 4
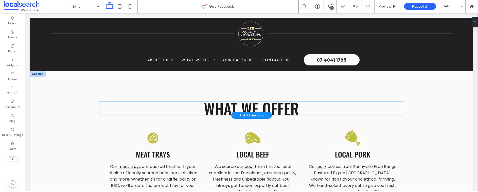
scroll to position [581, 0]
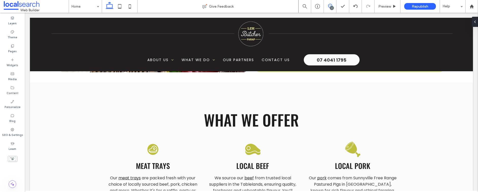
click at [332, 4] on span at bounding box center [330, 6] width 12 height 4
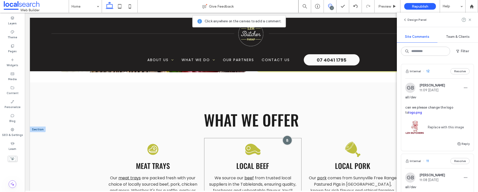
click at [287, 139] on div at bounding box center [286, 139] width 9 height 9
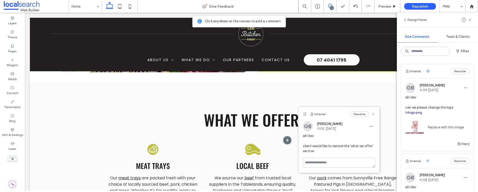
click at [372, 114] on icon at bounding box center [373, 114] width 4 height 4
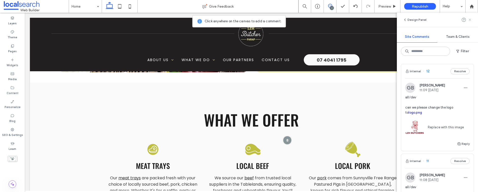
drag, startPoint x: 470, startPoint y: 20, endPoint x: 334, endPoint y: 39, distance: 138.0
click at [414, 20] on icon at bounding box center [470, 20] width 4 height 4
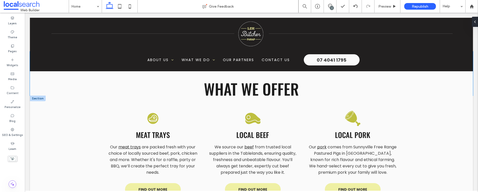
scroll to position [573, 0]
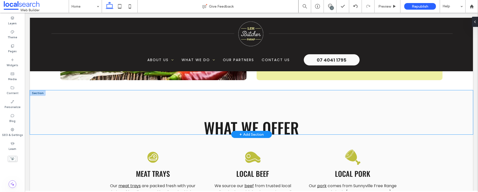
click at [77, 113] on div "What we offer" at bounding box center [251, 112] width 443 height 44
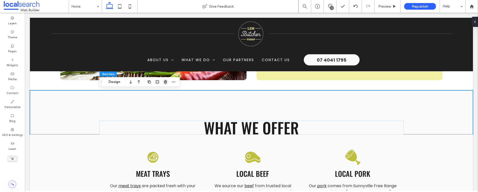
click at [164, 81] on icon "button" at bounding box center [166, 82] width 4 height 4
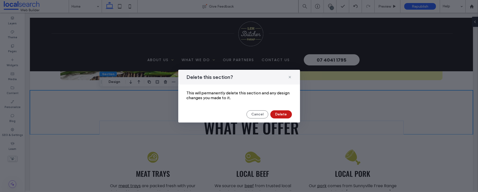
click at [278, 116] on button "Delete" at bounding box center [281, 114] width 22 height 8
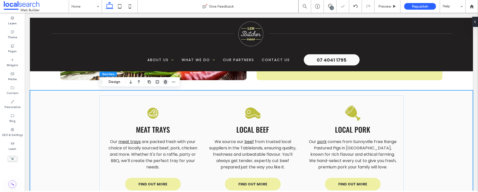
click at [164, 82] on icon "button" at bounding box center [166, 82] width 4 height 4
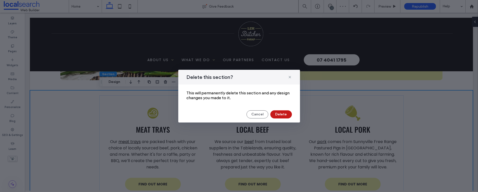
click at [275, 113] on button "Delete" at bounding box center [281, 114] width 22 height 8
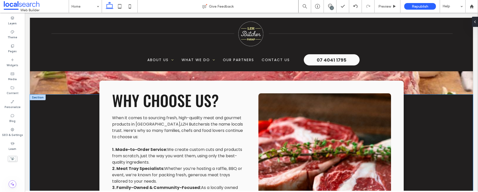
scroll to position [695, 0]
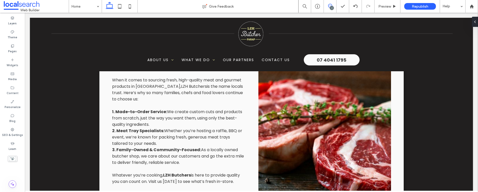
click at [327, 5] on span at bounding box center [330, 6] width 12 height 4
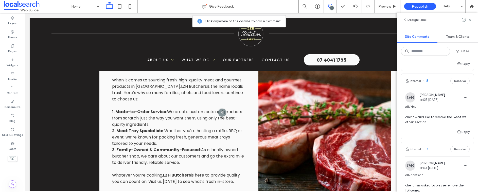
scroll to position [335, 0]
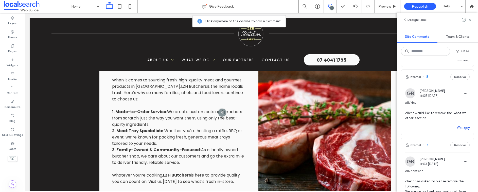
click at [414, 129] on icon "button" at bounding box center [459, 128] width 4 height 4
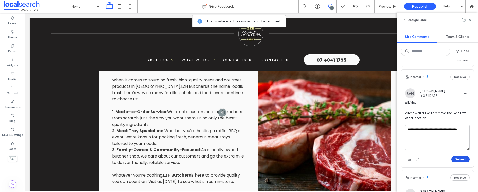
type textarea "**********"
click at [414, 159] on button "Submit" at bounding box center [460, 159] width 18 height 6
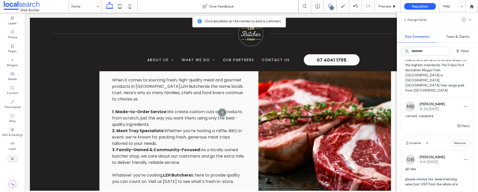
scroll to position [551, 0]
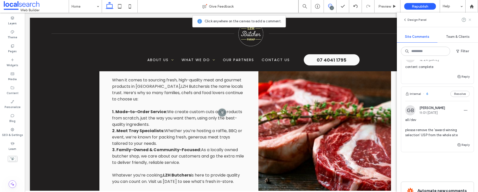
click at [414, 21] on icon at bounding box center [470, 20] width 4 height 4
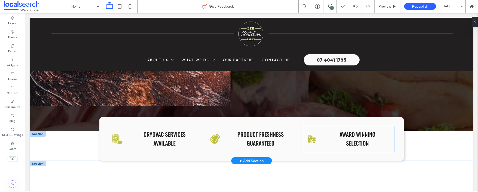
scroll to position [174, 0]
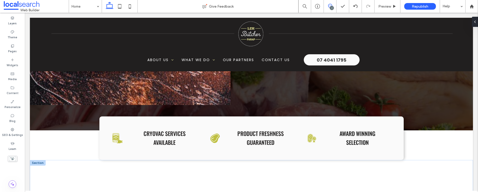
click at [329, 6] on icon at bounding box center [330, 6] width 4 height 4
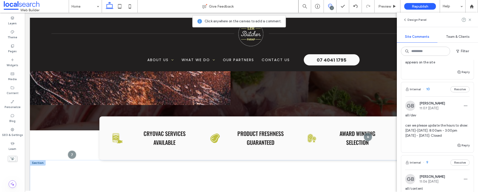
scroll to position [324, 0]
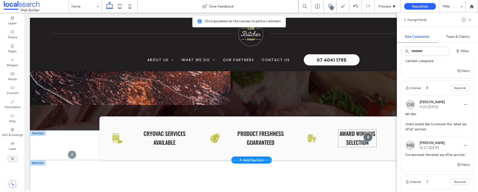
click at [368, 136] on div at bounding box center [367, 136] width 9 height 9
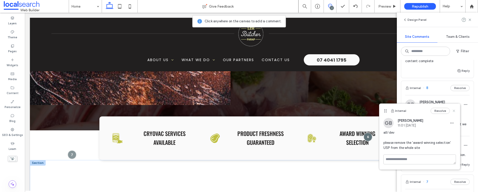
click at [414, 110] on icon at bounding box center [454, 111] width 4 height 4
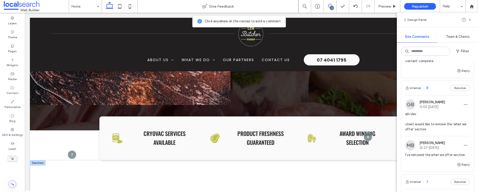
drag, startPoint x: 470, startPoint y: 20, endPoint x: 447, endPoint y: 34, distance: 26.7
click at [414, 20] on use at bounding box center [470, 20] width 2 height 2
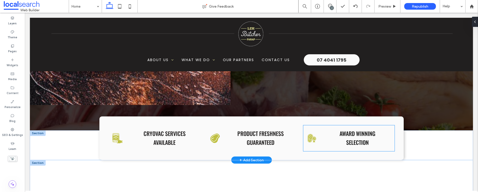
click at [344, 140] on p "AWARD WINNING SELECTION" at bounding box center [357, 138] width 39 height 18
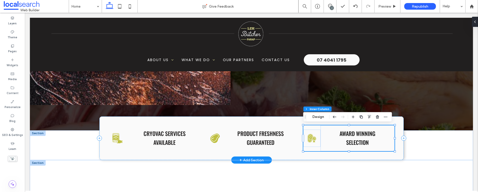
type input "**"
click at [377, 117] on use "button" at bounding box center [377, 116] width 3 height 3
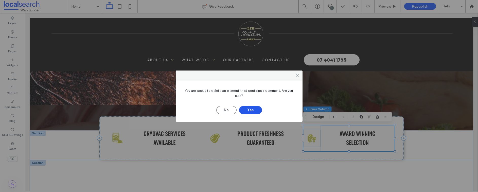
click at [252, 111] on button "Yes" at bounding box center [250, 110] width 23 height 8
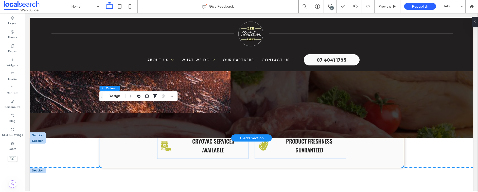
scroll to position [186, 0]
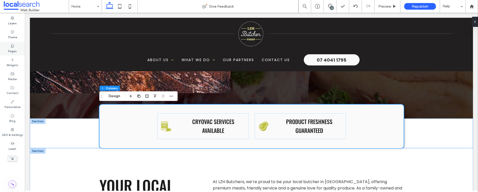
click at [10, 52] on label "Pages" at bounding box center [12, 51] width 9 height 6
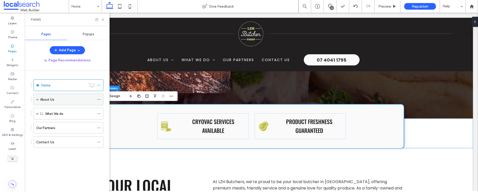
click at [44, 101] on label "About Us" at bounding box center [47, 99] width 14 height 9
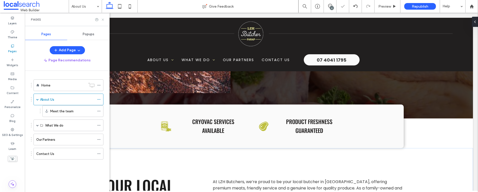
click at [103, 20] on use at bounding box center [103, 20] width 2 height 2
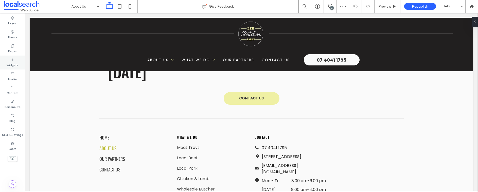
scroll to position [666, 0]
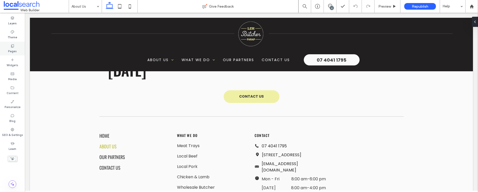
click at [9, 48] on label "Pages" at bounding box center [12, 51] width 9 height 6
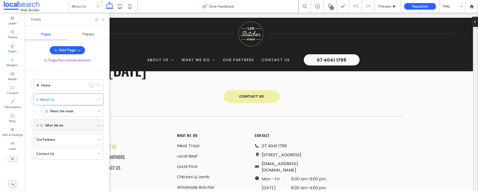
click at [37, 125] on span at bounding box center [37, 125] width 3 height 3
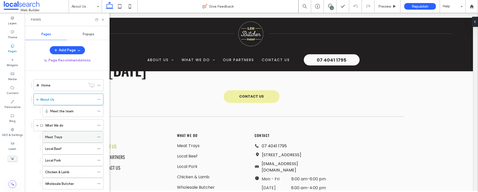
click at [52, 139] on label "Meat Trays" at bounding box center [53, 137] width 17 height 9
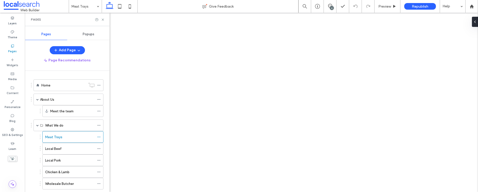
click at [102, 19] on div "Meat Trays Give Feedback 6 Preview Republish Help Design Panel Site Comments Te…" at bounding box center [239, 96] width 478 height 192
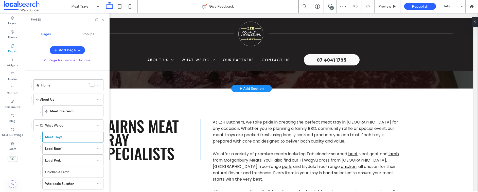
scroll to position [194, 0]
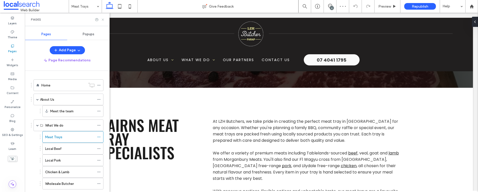
drag, startPoint x: 79, startPoint y: 7, endPoint x: 104, endPoint y: 20, distance: 27.9
click at [104, 20] on icon at bounding box center [103, 20] width 4 height 4
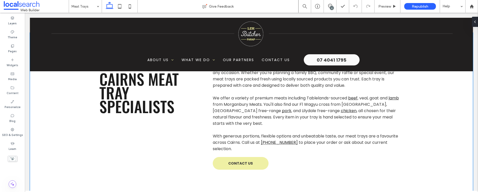
scroll to position [214, 0]
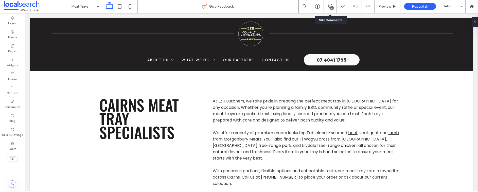
click at [331, 3] on div "6" at bounding box center [330, 6] width 13 height 13
click at [333, 7] on div "6" at bounding box center [332, 8] width 4 height 4
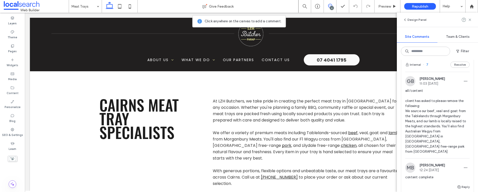
scroll to position [442, 0]
drag, startPoint x: 470, startPoint y: 19, endPoint x: 418, endPoint y: 47, distance: 59.3
click at [414, 19] on use at bounding box center [470, 20] width 2 height 2
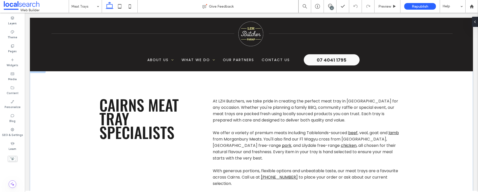
scroll to position [0, 0]
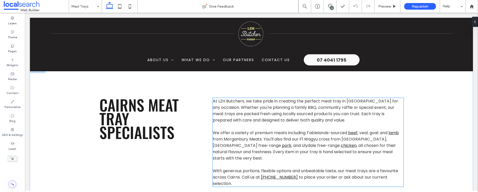
click at [253, 140] on span "from Morganbury Meats. You'll also find our F1 Wagyu cross from [GEOGRAPHIC_DAT…" at bounding box center [300, 142] width 174 height 12
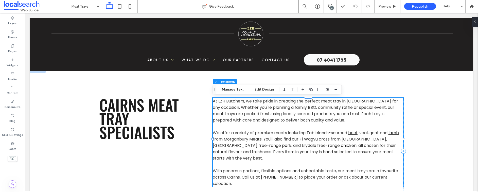
click at [253, 140] on span "from Morganbury Meats. You'll also find our F1 Wagyu cross from [GEOGRAPHIC_DAT…" at bounding box center [300, 142] width 174 height 12
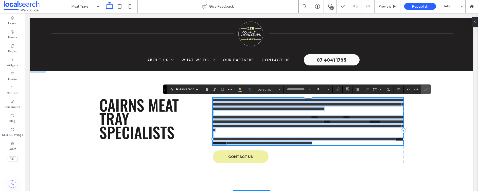
type input "*******"
type input "**"
drag, startPoint x: 237, startPoint y: 154, endPoint x: 242, endPoint y: 153, distance: 4.8
click at [237, 132] on span "**********" at bounding box center [309, 126] width 192 height 12
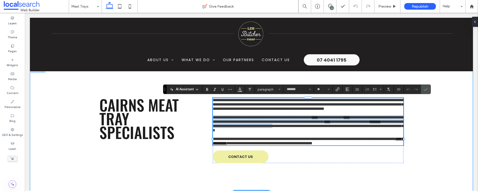
drag, startPoint x: 243, startPoint y: 153, endPoint x: 232, endPoint y: 137, distance: 19.6
click at [209, 131] on div "**********" at bounding box center [251, 130] width 304 height 126
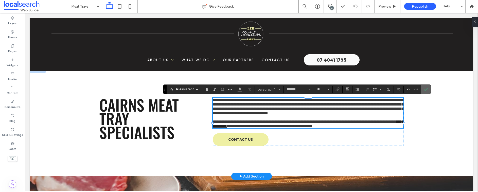
click at [414, 90] on icon "Confirm" at bounding box center [426, 89] width 4 height 4
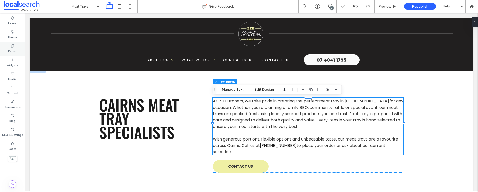
click at [18, 48] on div "Pages" at bounding box center [12, 49] width 25 height 14
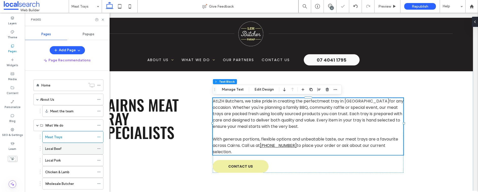
click at [55, 152] on div "Local Beef" at bounding box center [69, 148] width 49 height 11
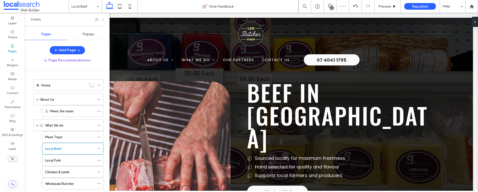
click at [103, 20] on icon at bounding box center [103, 20] width 4 height 4
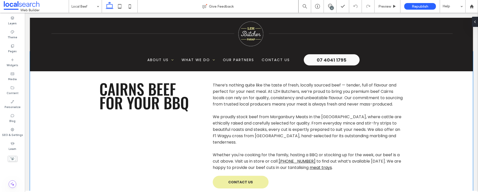
scroll to position [225, 0]
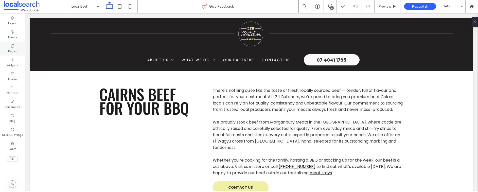
click at [16, 50] on label "Pages" at bounding box center [12, 51] width 9 height 6
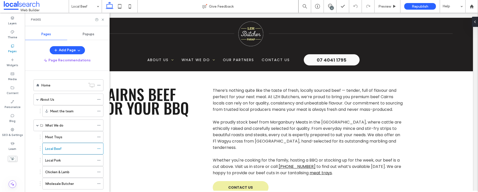
click at [60, 162] on label "Local Pork" at bounding box center [52, 160] width 15 height 9
click at [103, 20] on icon at bounding box center [103, 20] width 4 height 4
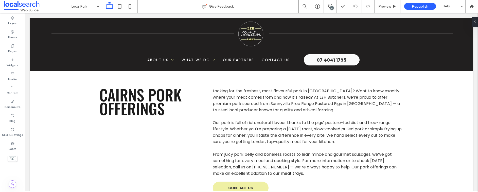
scroll to position [233, 0]
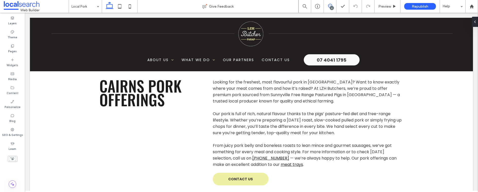
click at [329, 4] on use at bounding box center [330, 6] width 4 height 4
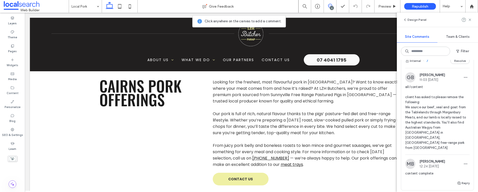
scroll to position [445, 0]
click at [414, 19] on icon at bounding box center [470, 20] width 4 height 4
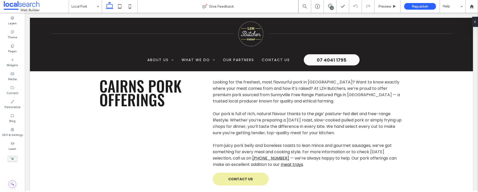
scroll to position [0, 0]
click at [16, 51] on label "Pages" at bounding box center [12, 51] width 9 height 6
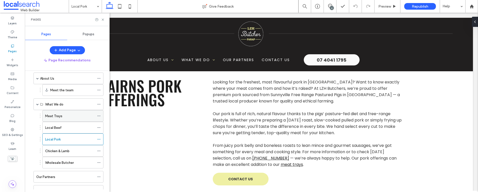
scroll to position [27, 0]
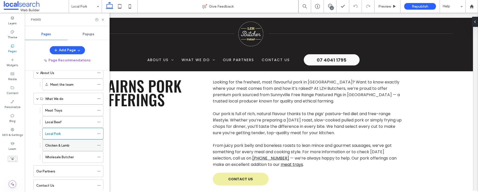
click at [54, 147] on label "Chicken & Lamb" at bounding box center [57, 145] width 24 height 9
click at [103, 19] on icon at bounding box center [103, 20] width 4 height 4
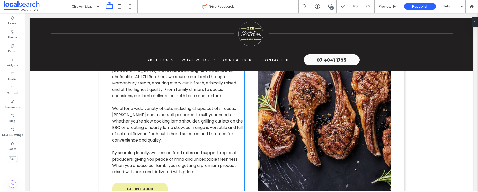
scroll to position [482, 0]
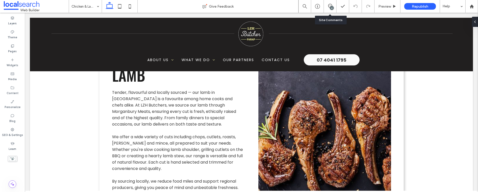
click at [329, 2] on div "6" at bounding box center [330, 6] width 13 height 13
click at [328, 7] on icon at bounding box center [330, 6] width 4 height 4
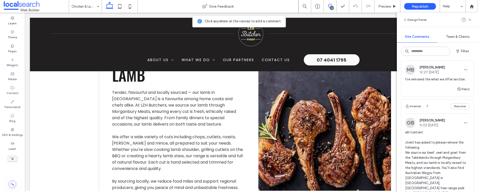
scroll to position [411, 0]
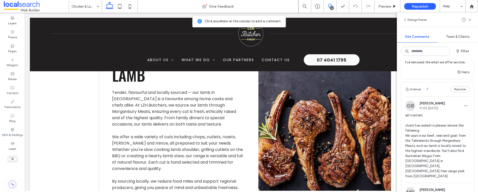
scroll to position [380, 0]
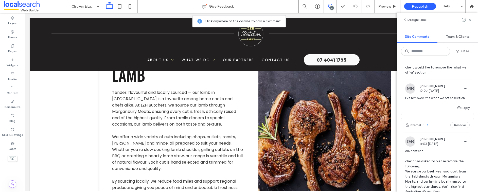
click at [470, 21] on icon at bounding box center [470, 20] width 4 height 4
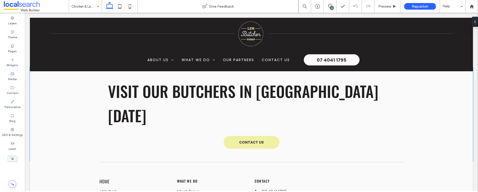
scroll to position [830, 0]
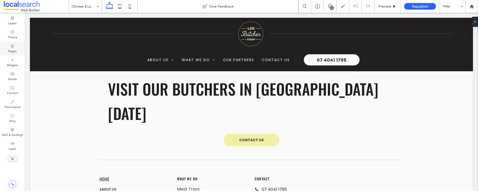
click at [9, 48] on label "Pages" at bounding box center [12, 51] width 9 height 6
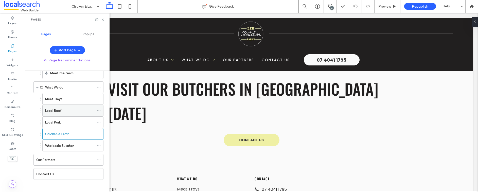
scroll to position [41, 0]
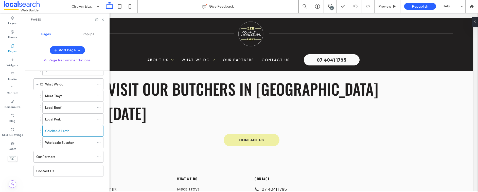
click at [62, 141] on label "Wholesale Butcher" at bounding box center [59, 142] width 29 height 9
click at [103, 20] on use at bounding box center [103, 20] width 2 height 2
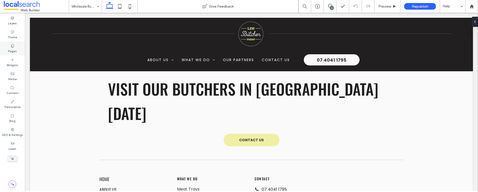
click at [19, 55] on div "Pages" at bounding box center [12, 49] width 25 height 14
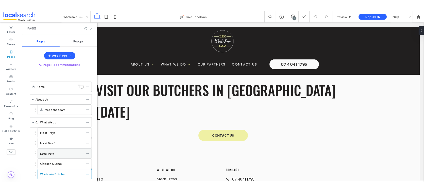
scroll to position [41, 0]
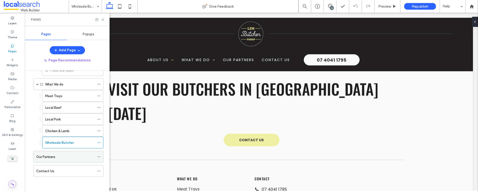
click at [55, 157] on label "Our Partners" at bounding box center [45, 156] width 19 height 9
click at [56, 173] on div "Contact Us" at bounding box center [65, 170] width 58 height 5
click at [104, 21] on icon at bounding box center [103, 20] width 4 height 4
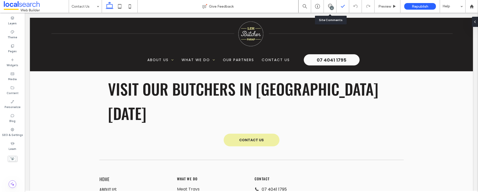
drag, startPoint x: 328, startPoint y: 4, endPoint x: 337, endPoint y: 1, distance: 9.3
click at [329, 3] on div "6" at bounding box center [330, 6] width 13 height 13
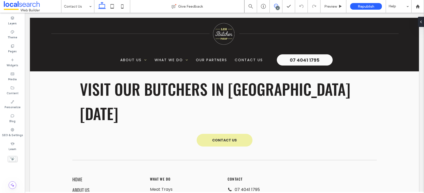
click at [276, 5] on icon at bounding box center [276, 6] width 4 height 4
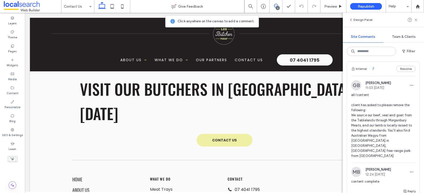
scroll to position [455, 0]
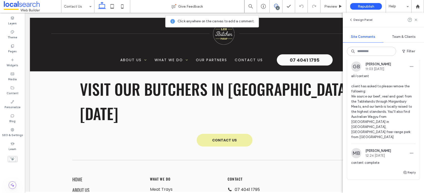
drag, startPoint x: 417, startPoint y: 20, endPoint x: 386, endPoint y: 20, distance: 30.2
click at [417, 20] on icon at bounding box center [416, 20] width 4 height 4
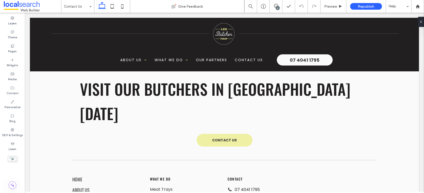
scroll to position [0, 0]
click at [14, 50] on label "Pages" at bounding box center [12, 51] width 9 height 6
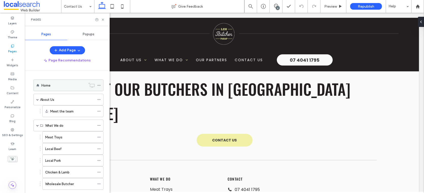
click at [61, 87] on div "Home" at bounding box center [63, 85] width 44 height 5
click at [103, 20] on div at bounding box center [212, 96] width 424 height 193
click at [103, 20] on use at bounding box center [103, 20] width 2 height 2
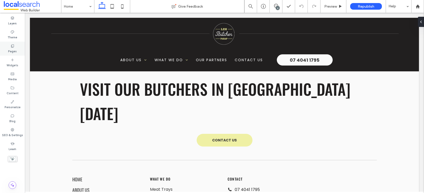
drag, startPoint x: 13, startPoint y: 48, endPoint x: 15, endPoint y: 46, distance: 3.1
click at [13, 48] on label "Pages" at bounding box center [12, 51] width 9 height 6
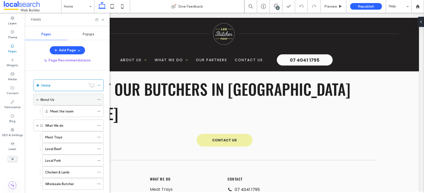
click at [54, 101] on label "About Us" at bounding box center [47, 99] width 14 height 9
click at [103, 19] on div "About Us Give Feedback 6 Preview Republish Help Design Panel Site Comments Team…" at bounding box center [212, 96] width 424 height 193
click at [102, 20] on icon at bounding box center [103, 20] width 4 height 4
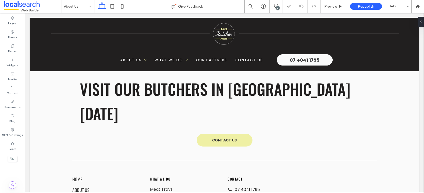
type input "*******"
type input "**"
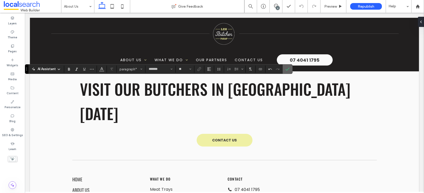
click at [288, 69] on use "Confirm" at bounding box center [287, 68] width 4 height 3
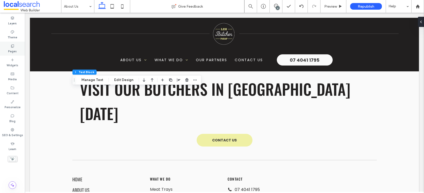
click at [10, 46] on icon at bounding box center [12, 46] width 4 height 4
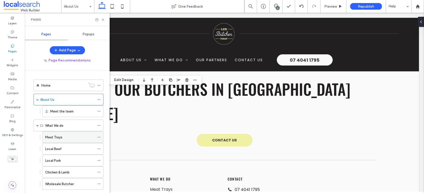
click at [60, 135] on label "Meat Trays" at bounding box center [53, 137] width 17 height 9
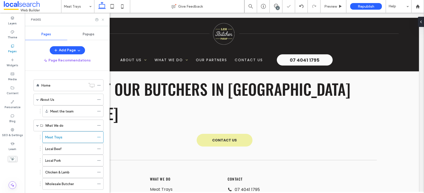
click at [103, 20] on icon at bounding box center [103, 20] width 4 height 4
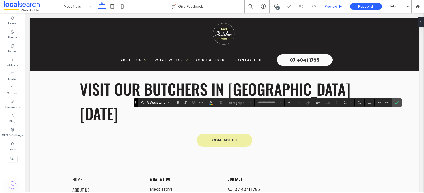
type input "*******"
type input "**"
click at [396, 104] on icon "Confirm" at bounding box center [396, 102] width 4 height 4
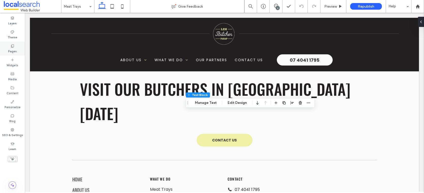
click at [9, 49] on label "Pages" at bounding box center [12, 51] width 9 height 6
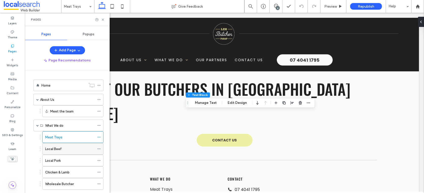
click at [58, 149] on label "Local Beef" at bounding box center [53, 148] width 16 height 9
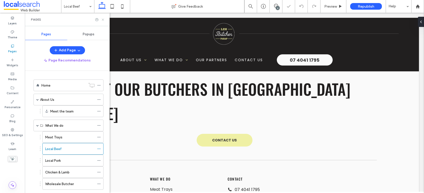
click at [103, 20] on icon at bounding box center [103, 20] width 4 height 4
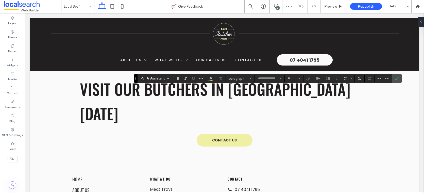
type input "*******"
type input "**"
click at [396, 78] on icon "Confirm" at bounding box center [396, 78] width 4 height 4
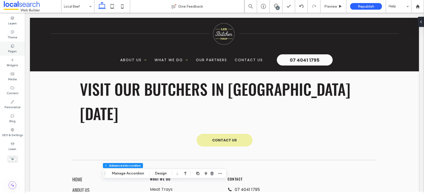
click at [13, 50] on label "Pages" at bounding box center [12, 51] width 9 height 6
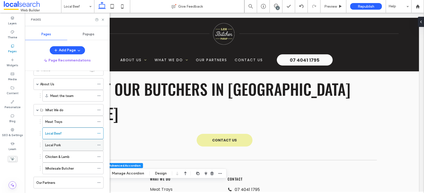
scroll to position [19, 0]
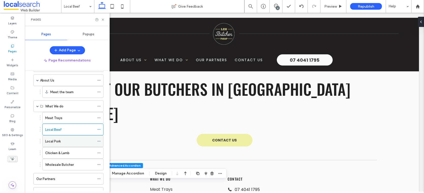
click at [59, 142] on label "Local Pork" at bounding box center [52, 141] width 15 height 9
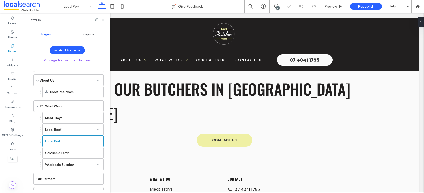
click at [103, 19] on icon at bounding box center [103, 20] width 4 height 4
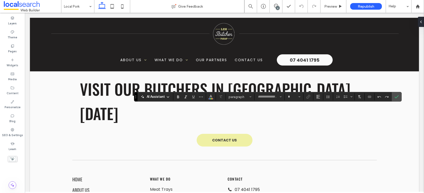
type input "*******"
type input "**"
click at [396, 98] on icon "Confirm" at bounding box center [396, 97] width 4 height 4
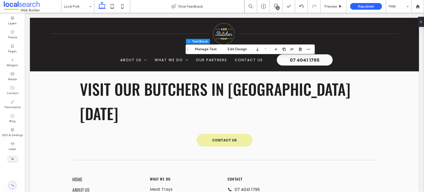
type input "*******"
type input "**"
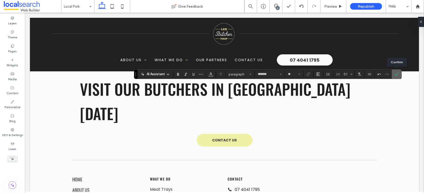
click at [398, 74] on icon "Confirm" at bounding box center [396, 74] width 4 height 4
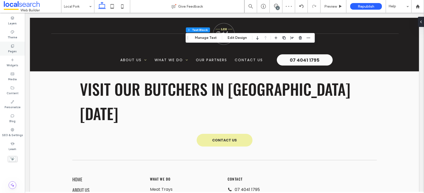
click at [12, 51] on label "Pages" at bounding box center [12, 51] width 9 height 6
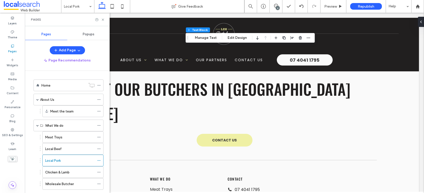
click at [60, 169] on label "Chicken & Lamb" at bounding box center [57, 172] width 24 height 9
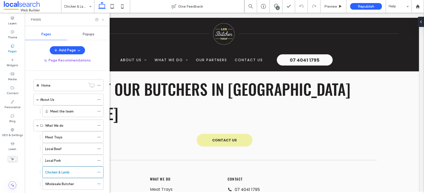
click at [102, 19] on icon at bounding box center [103, 20] width 4 height 4
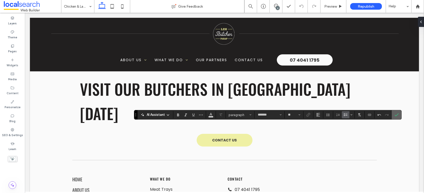
click at [396, 115] on icon "Confirm" at bounding box center [396, 115] width 4 height 4
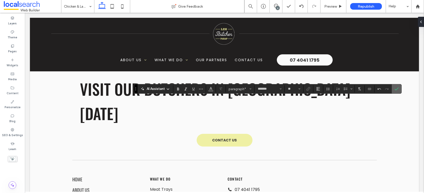
click at [394, 89] on use "Confirm" at bounding box center [396, 88] width 4 height 3
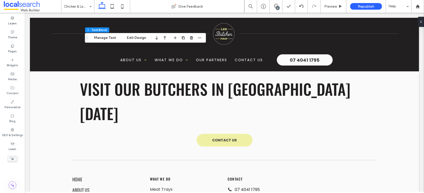
type input "*******"
type input "**"
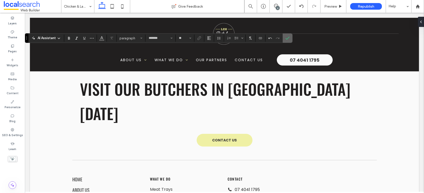
click at [289, 36] on icon "Confirm" at bounding box center [287, 38] width 4 height 4
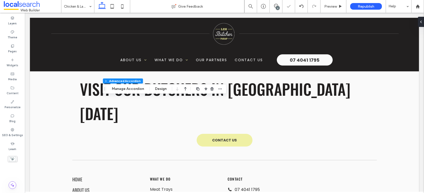
type input "*"
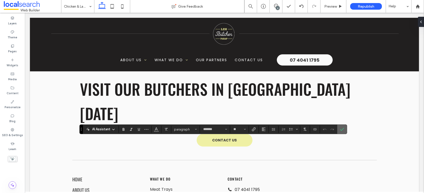
click at [340, 129] on icon "Confirm" at bounding box center [342, 129] width 4 height 4
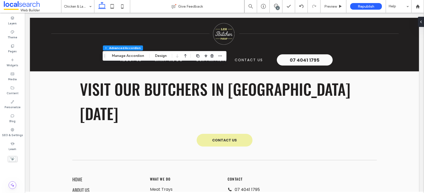
type input "*"
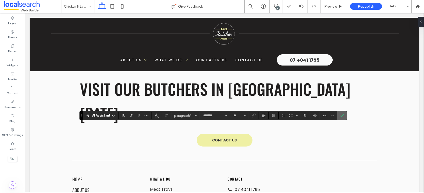
click at [343, 116] on icon "Confirm" at bounding box center [342, 115] width 4 height 4
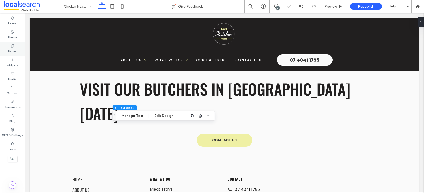
click at [14, 47] on icon at bounding box center [12, 46] width 4 height 4
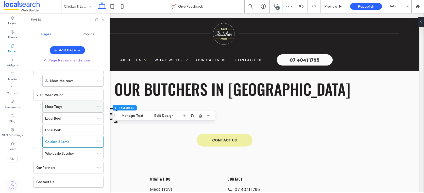
scroll to position [31, 0]
click at [56, 154] on label "Wholesale Butcher" at bounding box center [59, 152] width 29 height 9
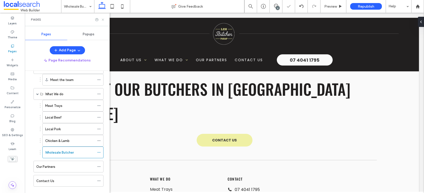
click at [103, 19] on icon at bounding box center [103, 20] width 4 height 4
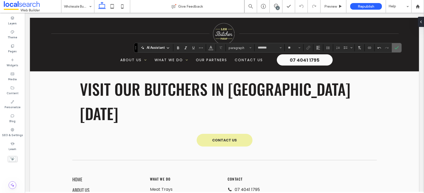
click at [396, 48] on icon "Confirm" at bounding box center [396, 48] width 4 height 4
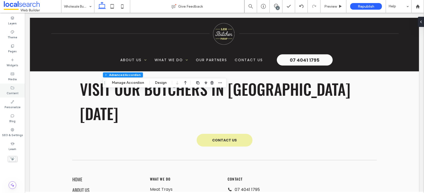
type input "*"
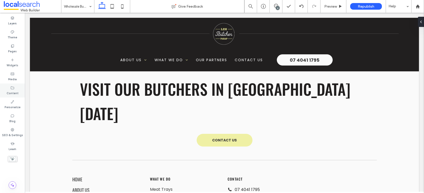
type input "*******"
type input "**"
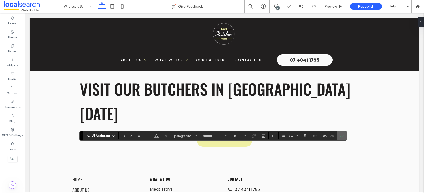
click at [343, 135] on icon "Confirm" at bounding box center [342, 136] width 4 height 4
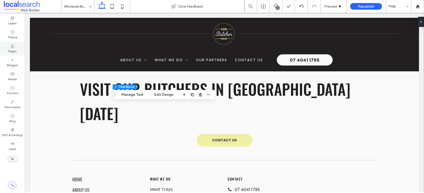
click at [10, 51] on label "Pages" at bounding box center [12, 51] width 9 height 6
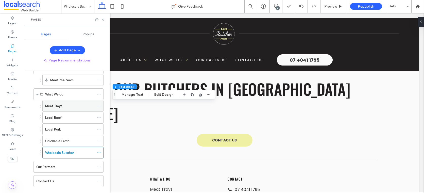
scroll to position [40, 0]
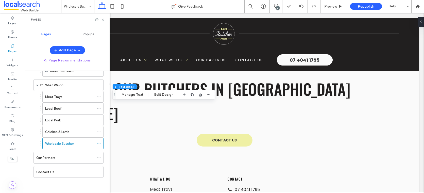
drag, startPoint x: 50, startPoint y: 158, endPoint x: 47, endPoint y: 149, distance: 10.1
click at [50, 158] on label "Our Partners" at bounding box center [45, 157] width 19 height 9
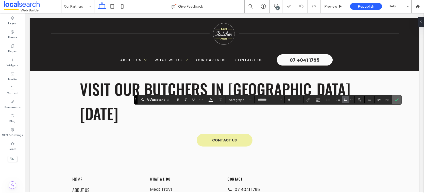
click at [395, 101] on icon "Confirm" at bounding box center [396, 100] width 4 height 4
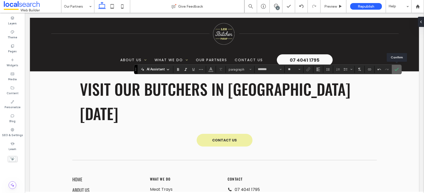
click at [398, 66] on span "Confirm" at bounding box center [396, 69] width 4 height 9
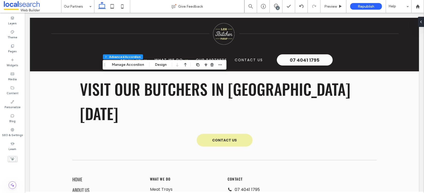
type input "*"
click at [11, 45] on icon at bounding box center [12, 46] width 4 height 4
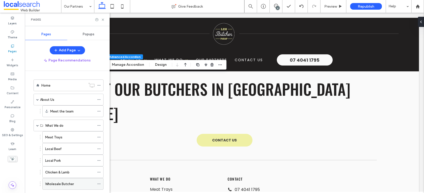
scroll to position [40, 0]
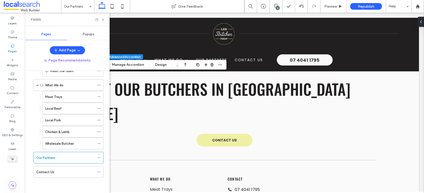
drag, startPoint x: 50, startPoint y: 170, endPoint x: 34, endPoint y: 140, distance: 33.6
click at [50, 170] on label "Contact Us" at bounding box center [45, 171] width 18 height 9
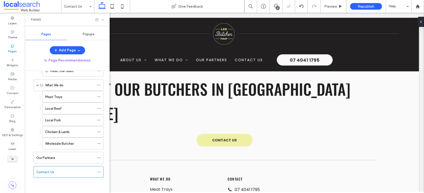
click at [103, 20] on icon at bounding box center [103, 20] width 4 height 4
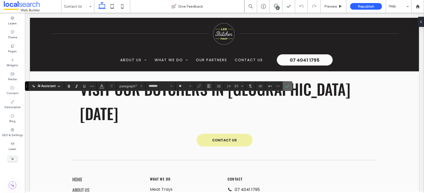
click at [286, 89] on span "Confirm" at bounding box center [286, 85] width 2 height 9
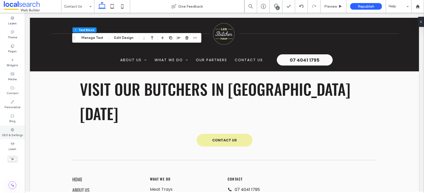
click at [15, 129] on div "SEO & Settings" at bounding box center [12, 132] width 25 height 14
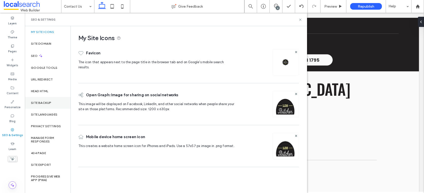
click at [49, 100] on div "Site Backup" at bounding box center [48, 103] width 46 height 12
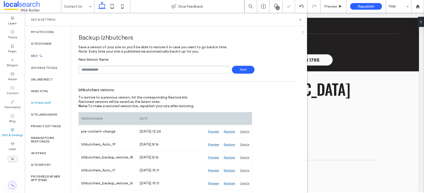
click at [94, 70] on input "text" at bounding box center [153, 70] width 151 height 8
type input "**********"
click at [236, 71] on span "Save" at bounding box center [243, 70] width 23 height 8
click at [300, 20] on use at bounding box center [300, 20] width 2 height 2
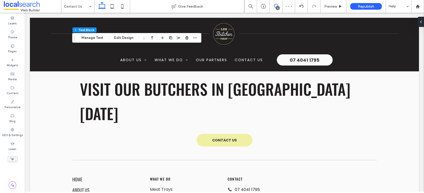
click at [278, 5] on span at bounding box center [276, 6] width 12 height 4
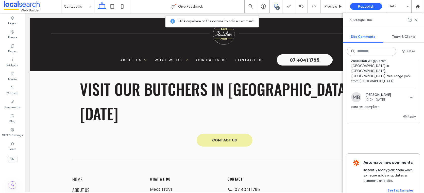
scroll to position [512, 0]
click at [416, 18] on icon at bounding box center [416, 20] width 4 height 4
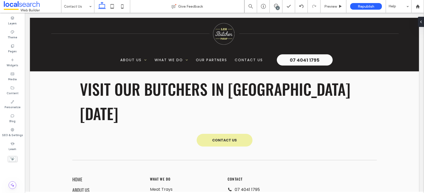
scroll to position [0, 0]
